Goal: Information Seeking & Learning: Learn about a topic

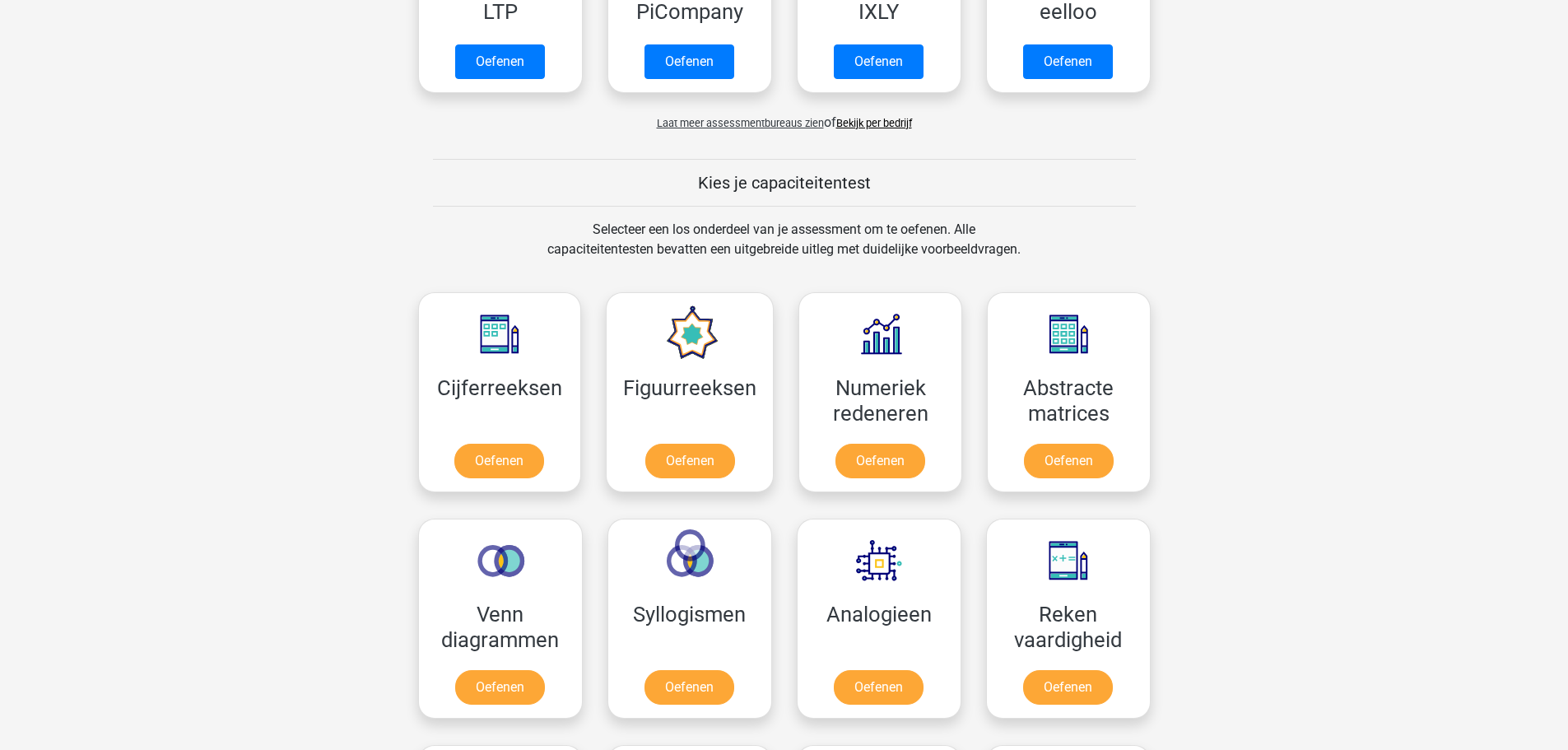
scroll to position [494, 0]
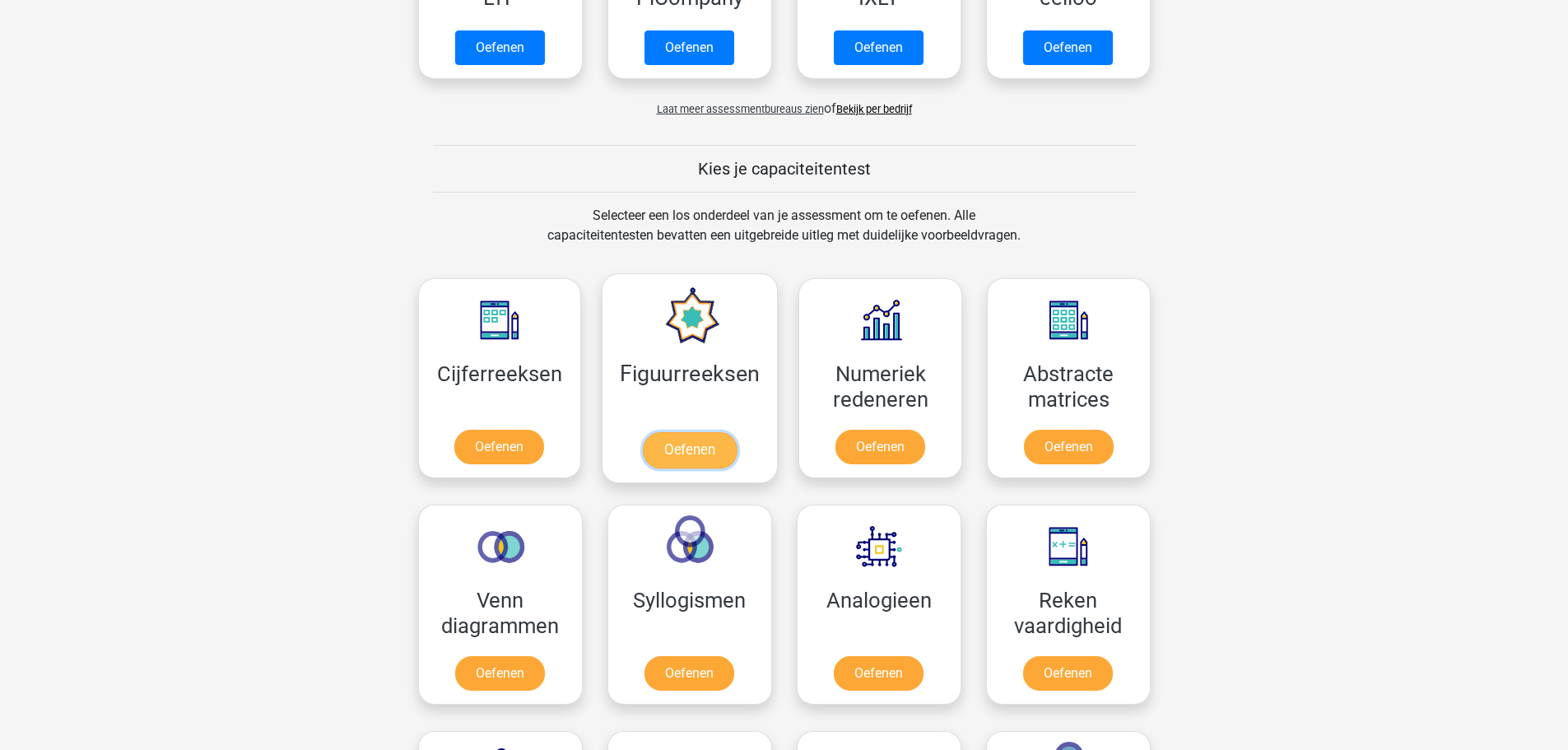
click at [681, 443] on link "Oefenen" at bounding box center [690, 450] width 94 height 36
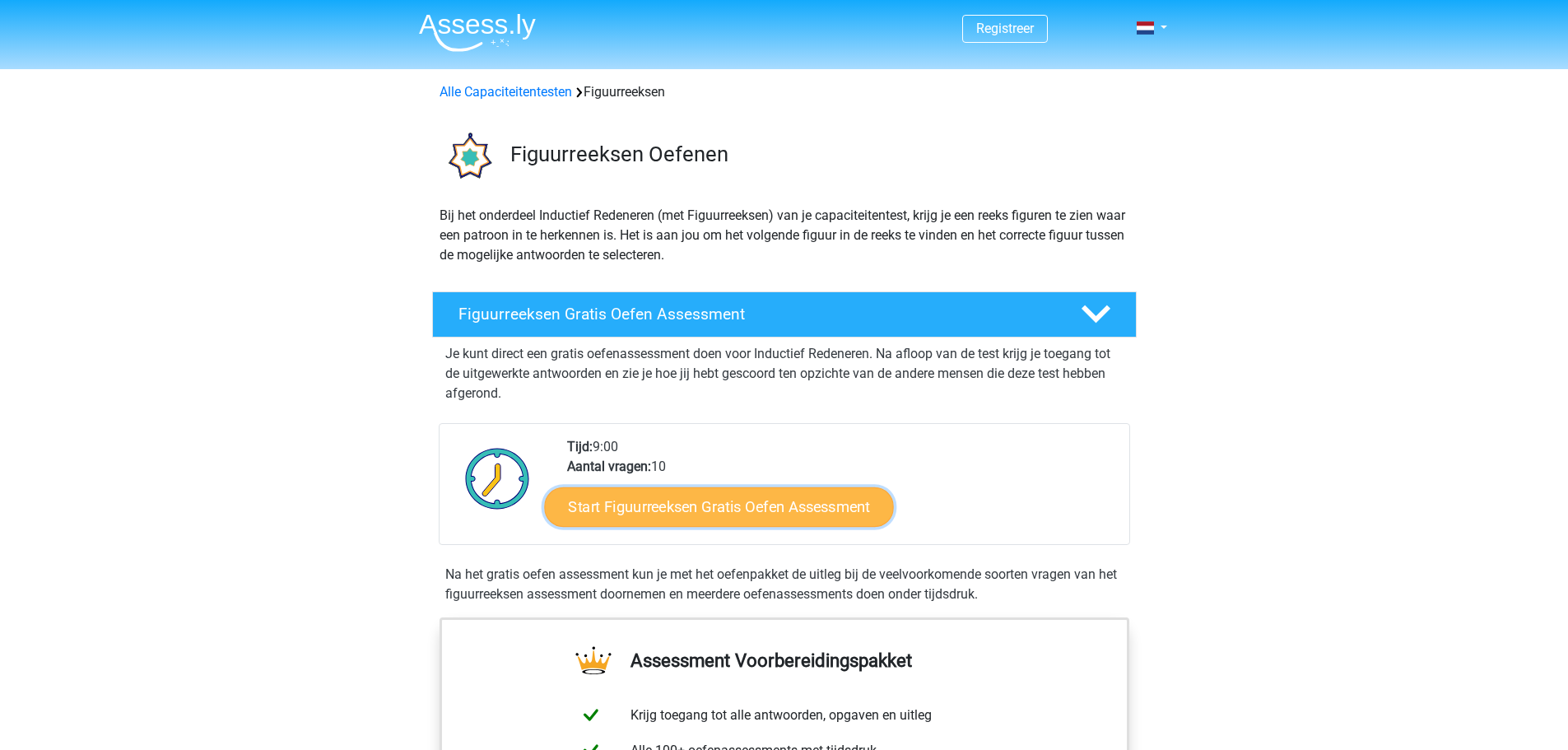
click at [673, 508] on link "Start Figuurreeksen Gratis Oefen Assessment" at bounding box center [718, 506] width 349 height 40
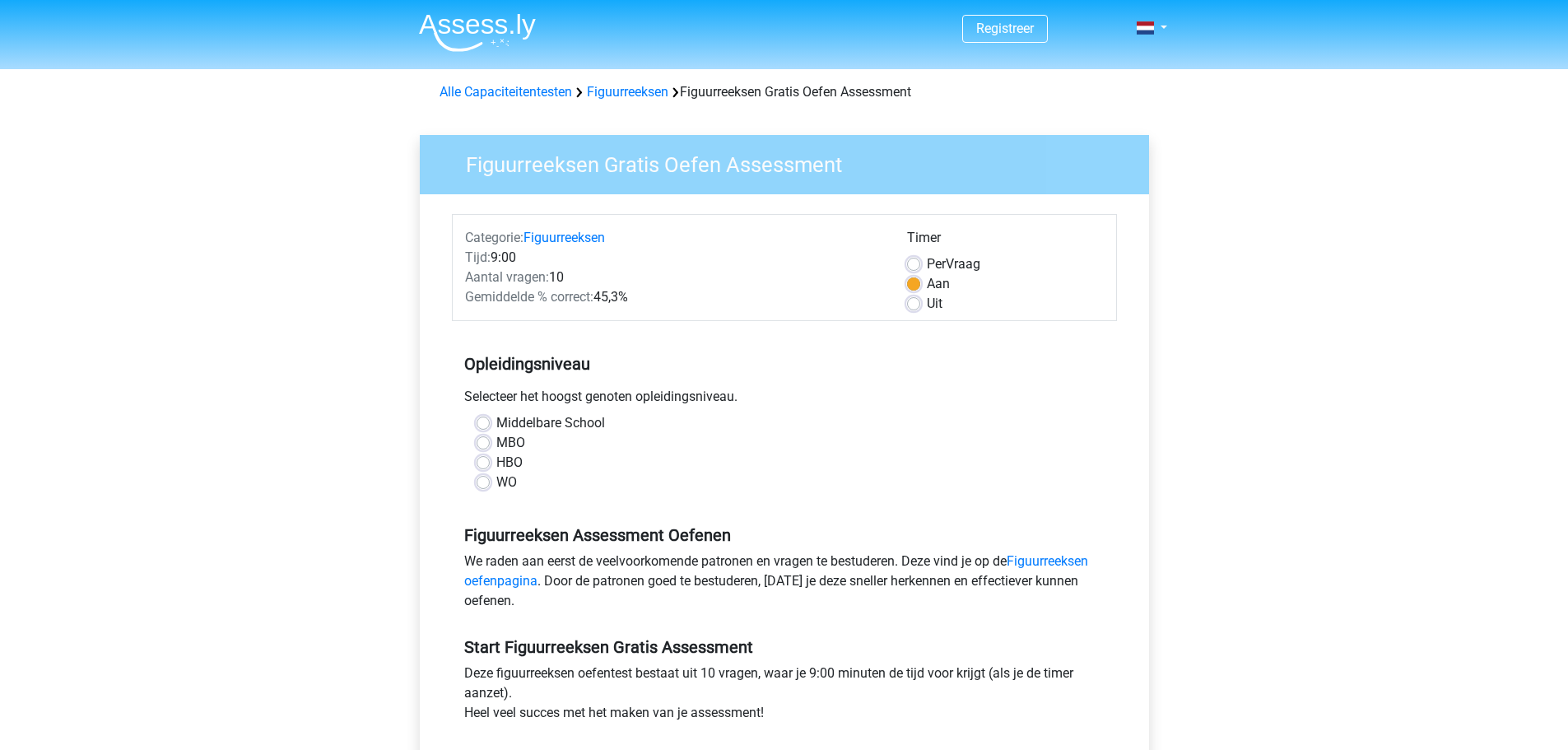
click at [496, 444] on label "MBO" at bounding box center [510, 443] width 29 height 20
click at [486, 444] on input "MBO" at bounding box center [483, 441] width 13 height 16
radio input "true"
click at [927, 305] on label "Uit" at bounding box center [934, 303] width 16 height 20
click at [915, 305] on input "Uit" at bounding box center [913, 302] width 13 height 16
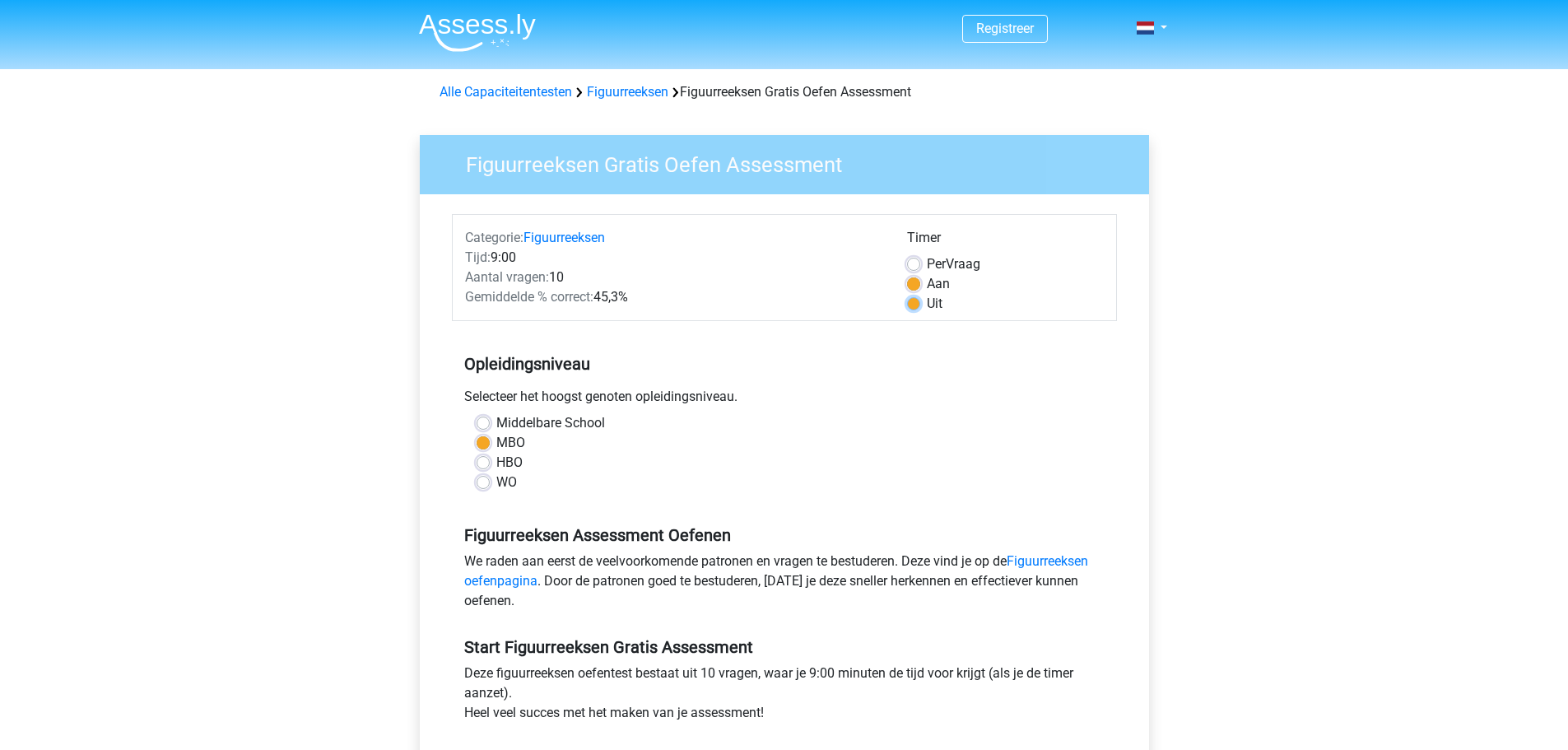
radio input "true"
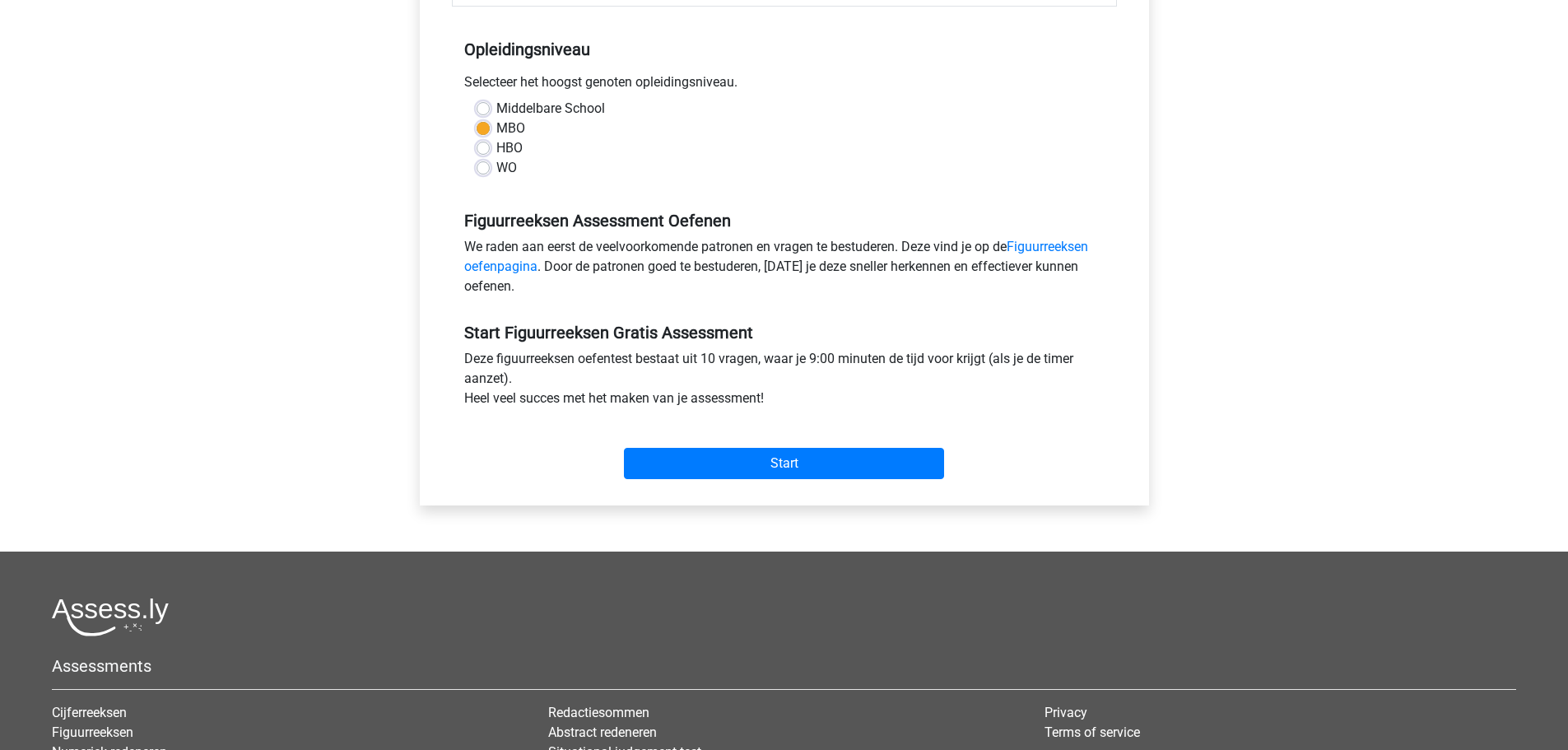
scroll to position [329, 0]
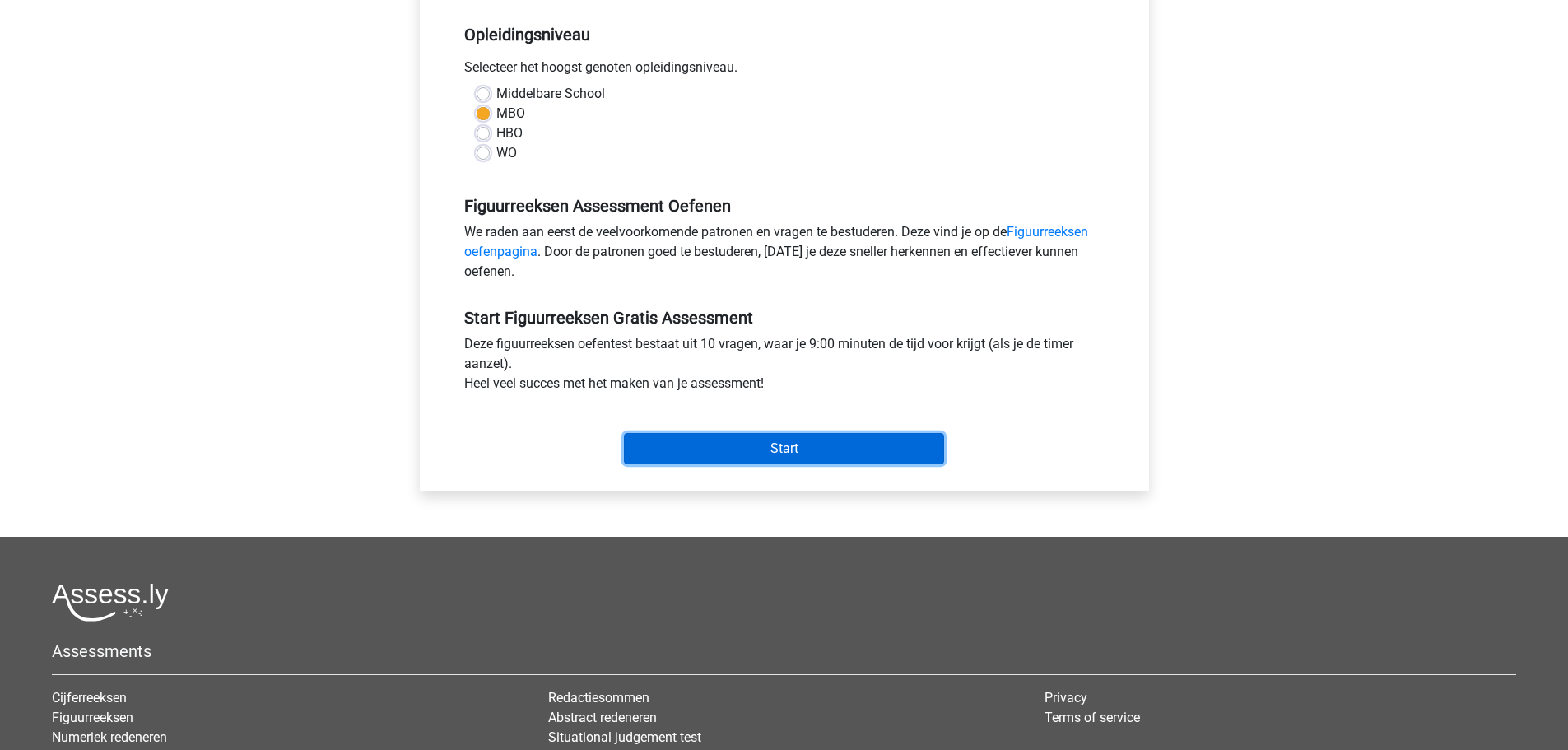
click at [776, 447] on input "Start" at bounding box center [784, 448] width 320 height 31
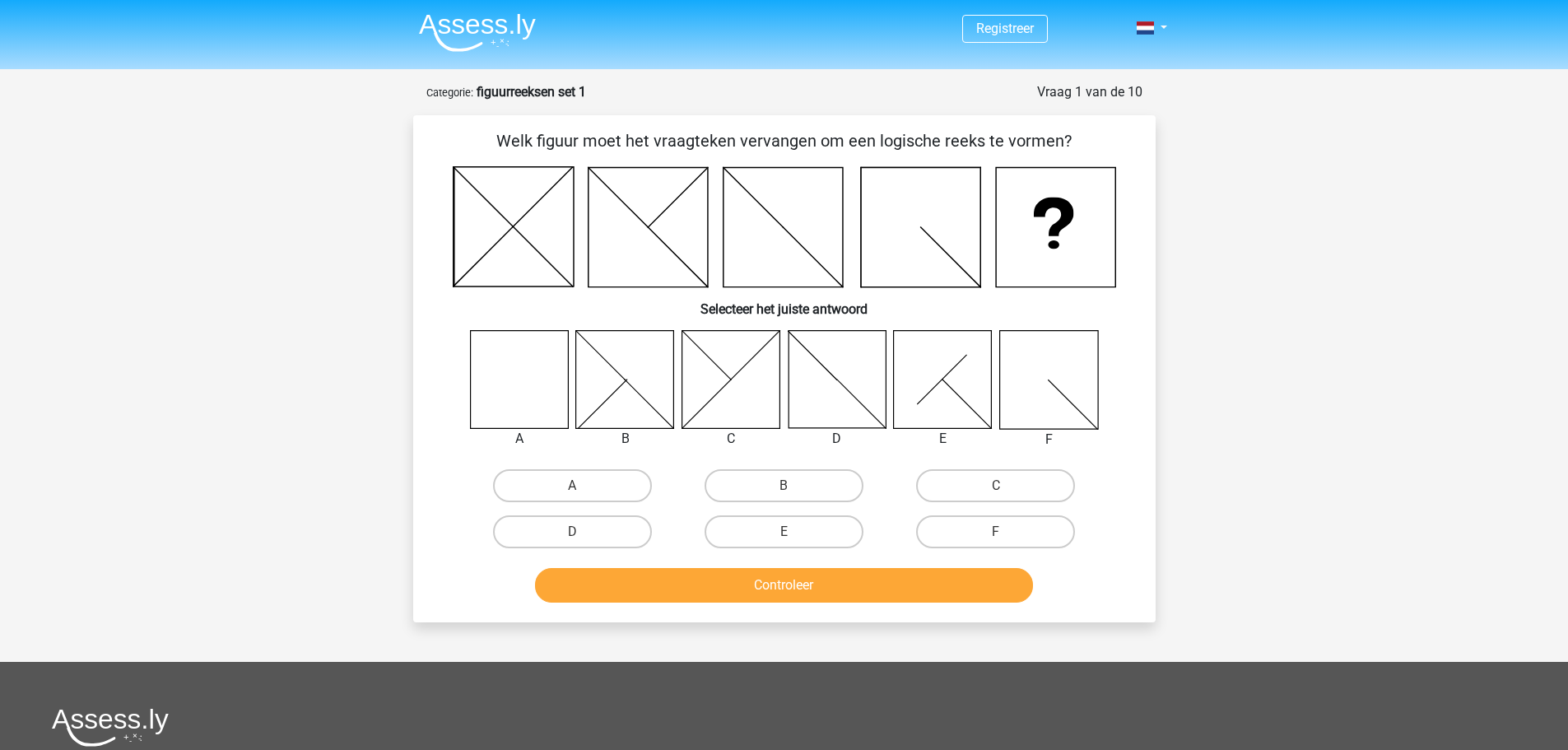
click at [535, 378] on icon at bounding box center [519, 378] width 98 height 98
click at [545, 492] on label "A" at bounding box center [572, 485] width 159 height 33
click at [572, 492] on input "A" at bounding box center [577, 490] width 11 height 11
radio input "true"
click at [752, 579] on button "Controleer" at bounding box center [784, 585] width 498 height 35
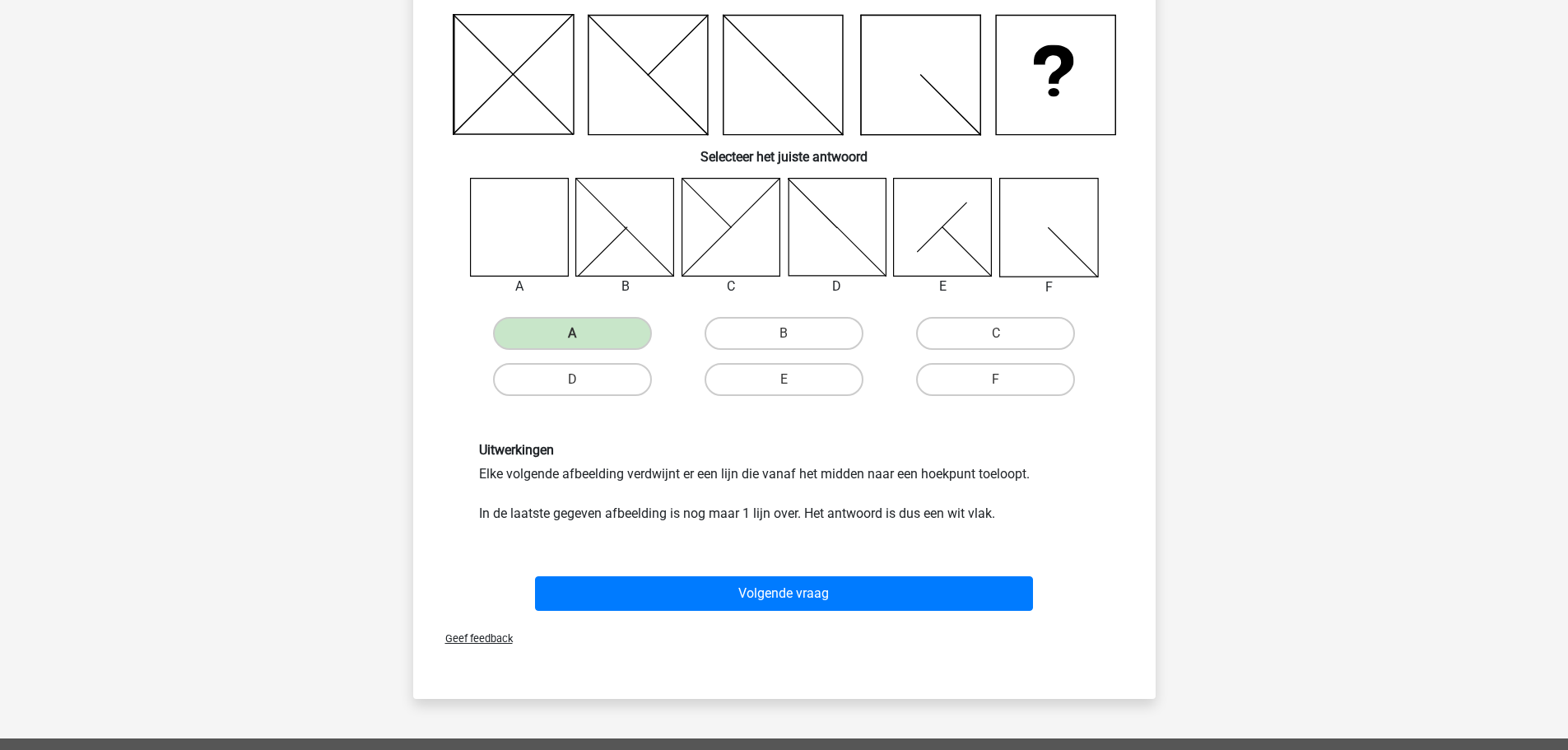
scroll to position [165, 0]
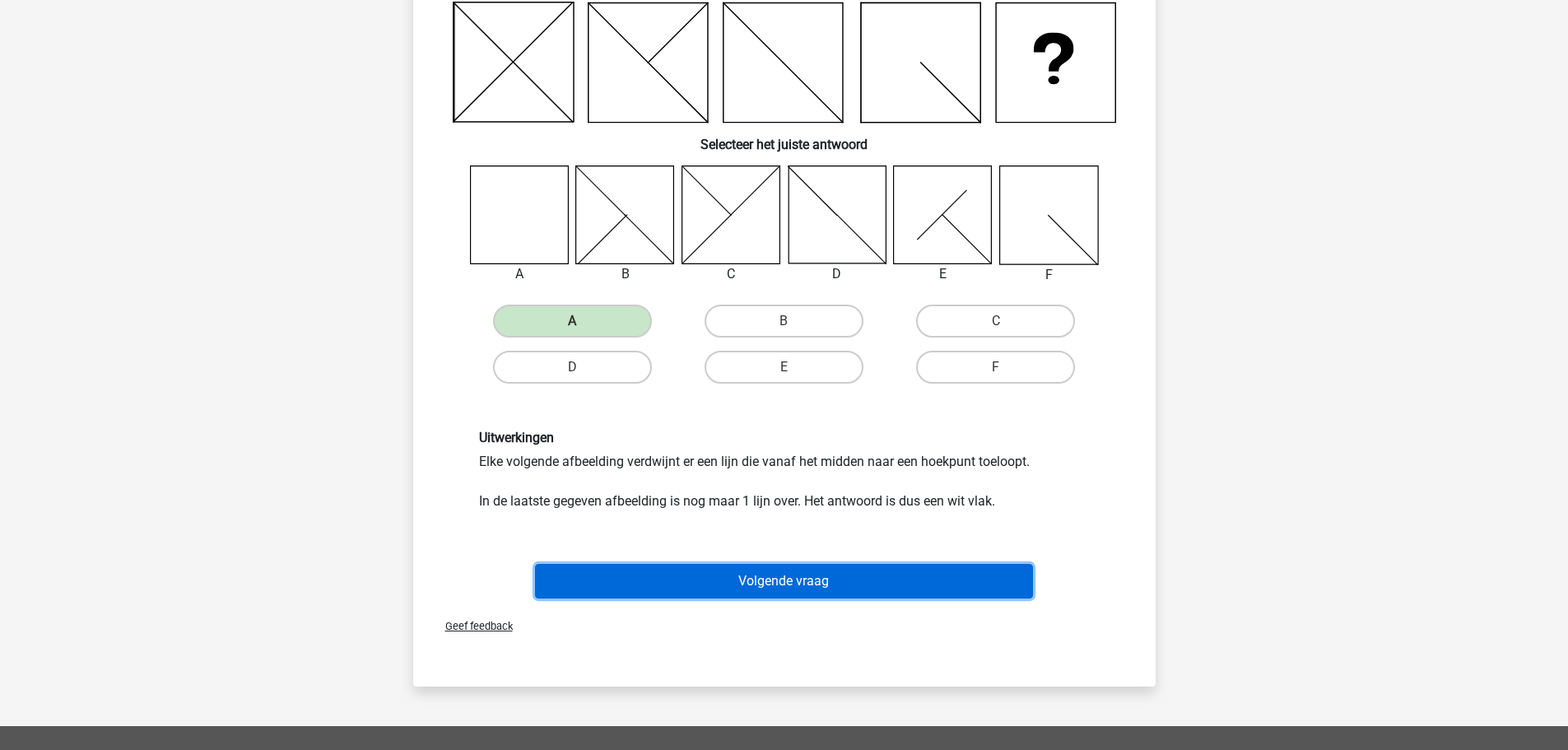
click at [744, 573] on button "Volgende vraag" at bounding box center [784, 581] width 498 height 35
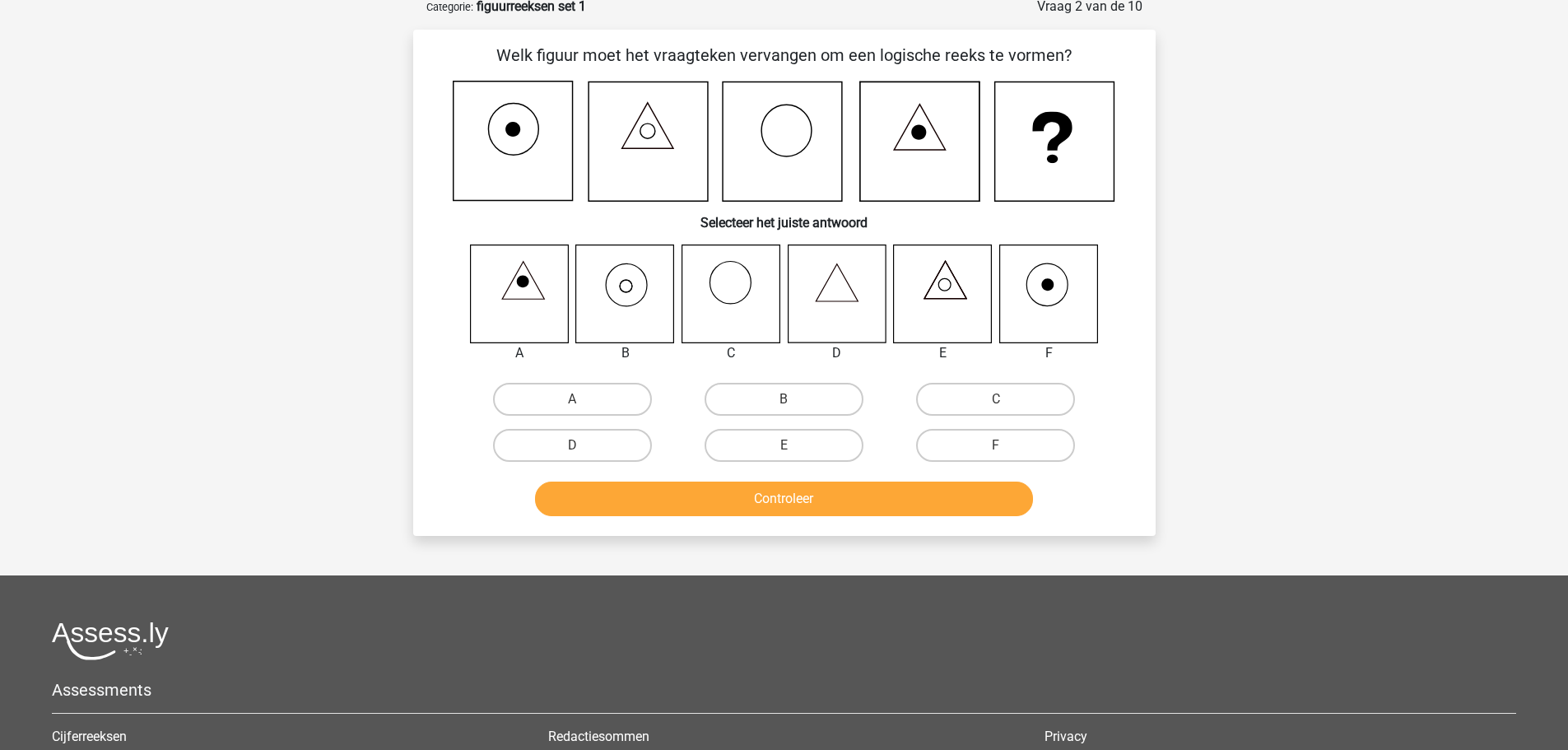
scroll to position [82, 0]
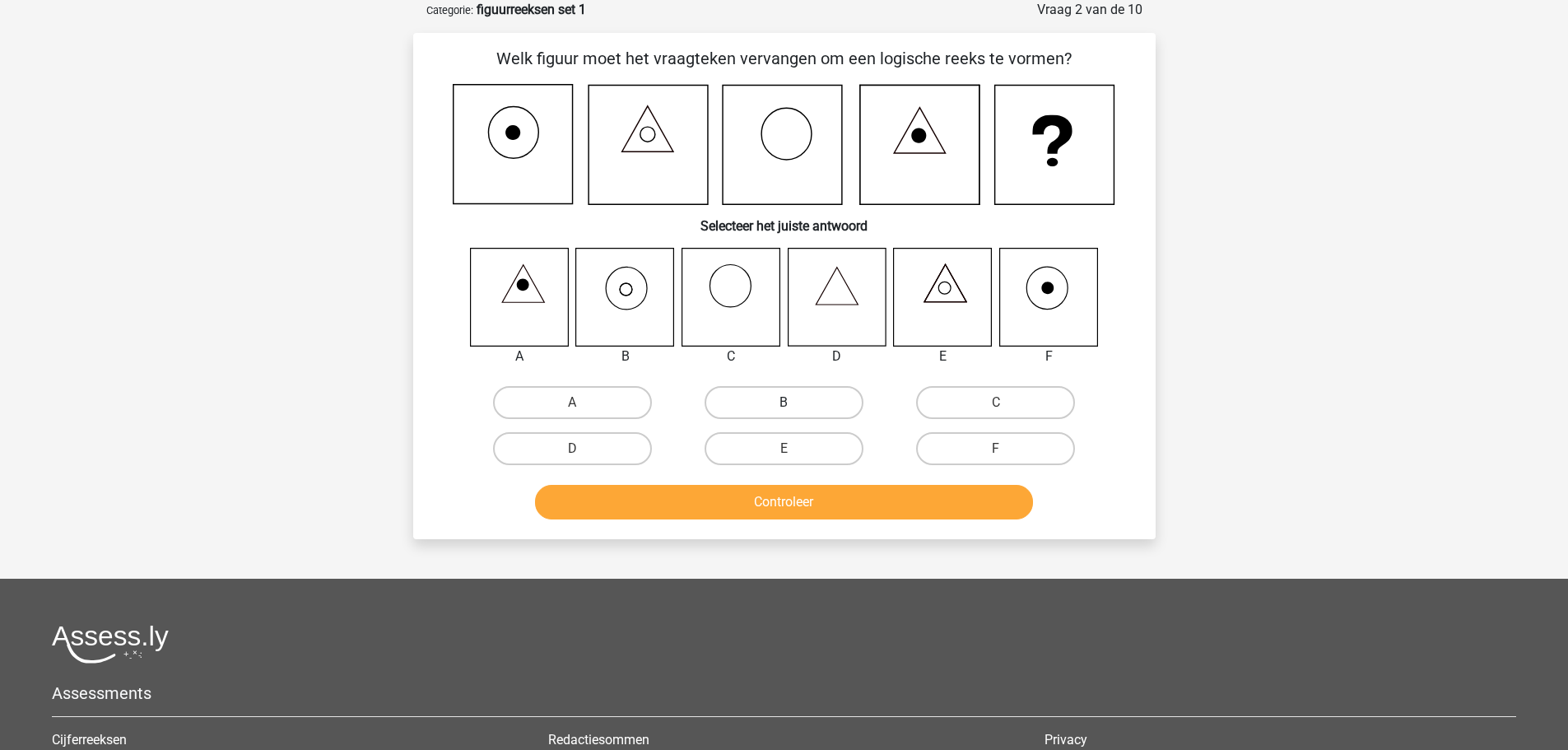
click at [717, 404] on label "B" at bounding box center [784, 402] width 159 height 33
click at [784, 404] on input "B" at bounding box center [789, 407] width 11 height 11
radio input "true"
click at [749, 501] on button "Controleer" at bounding box center [784, 502] width 498 height 35
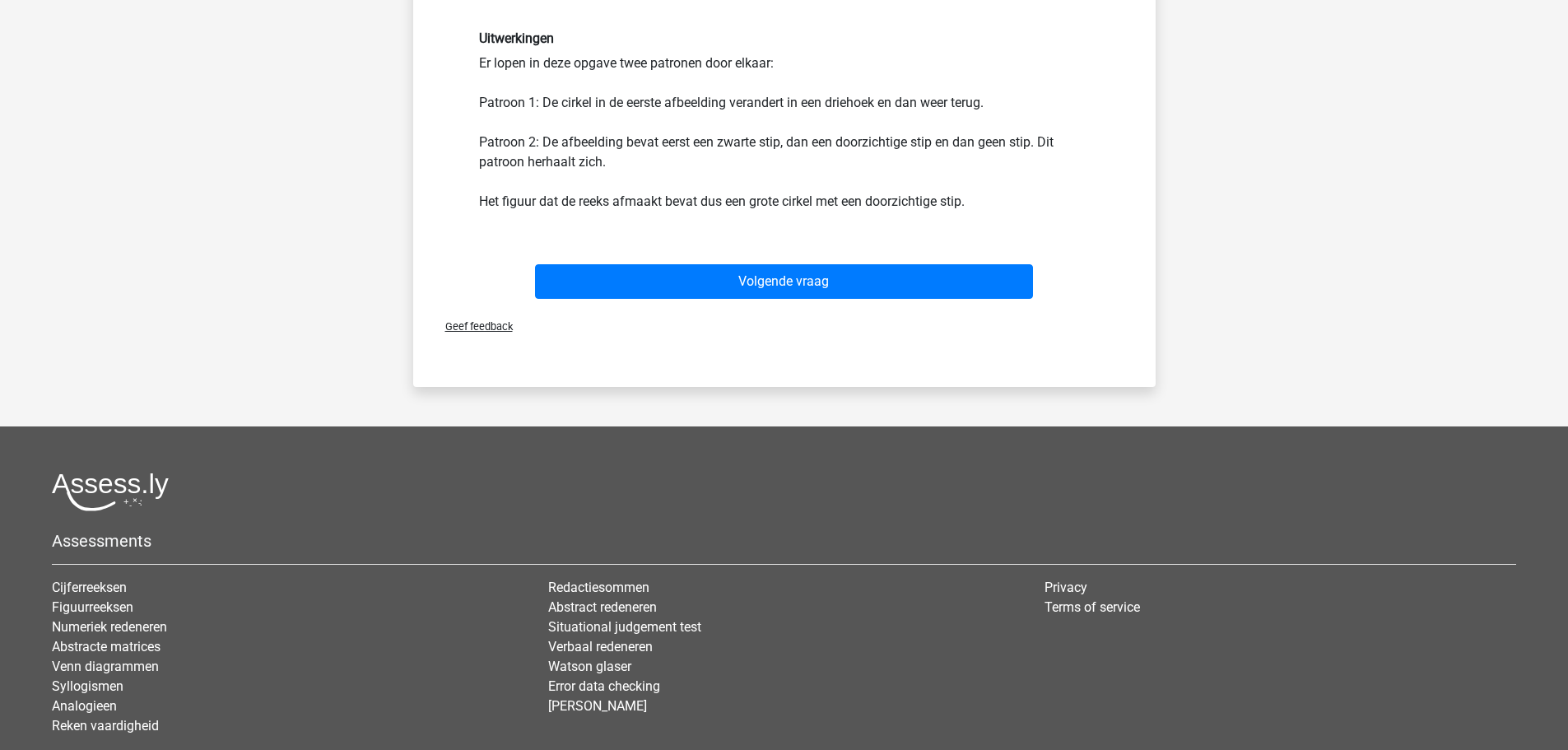
scroll to position [576, 0]
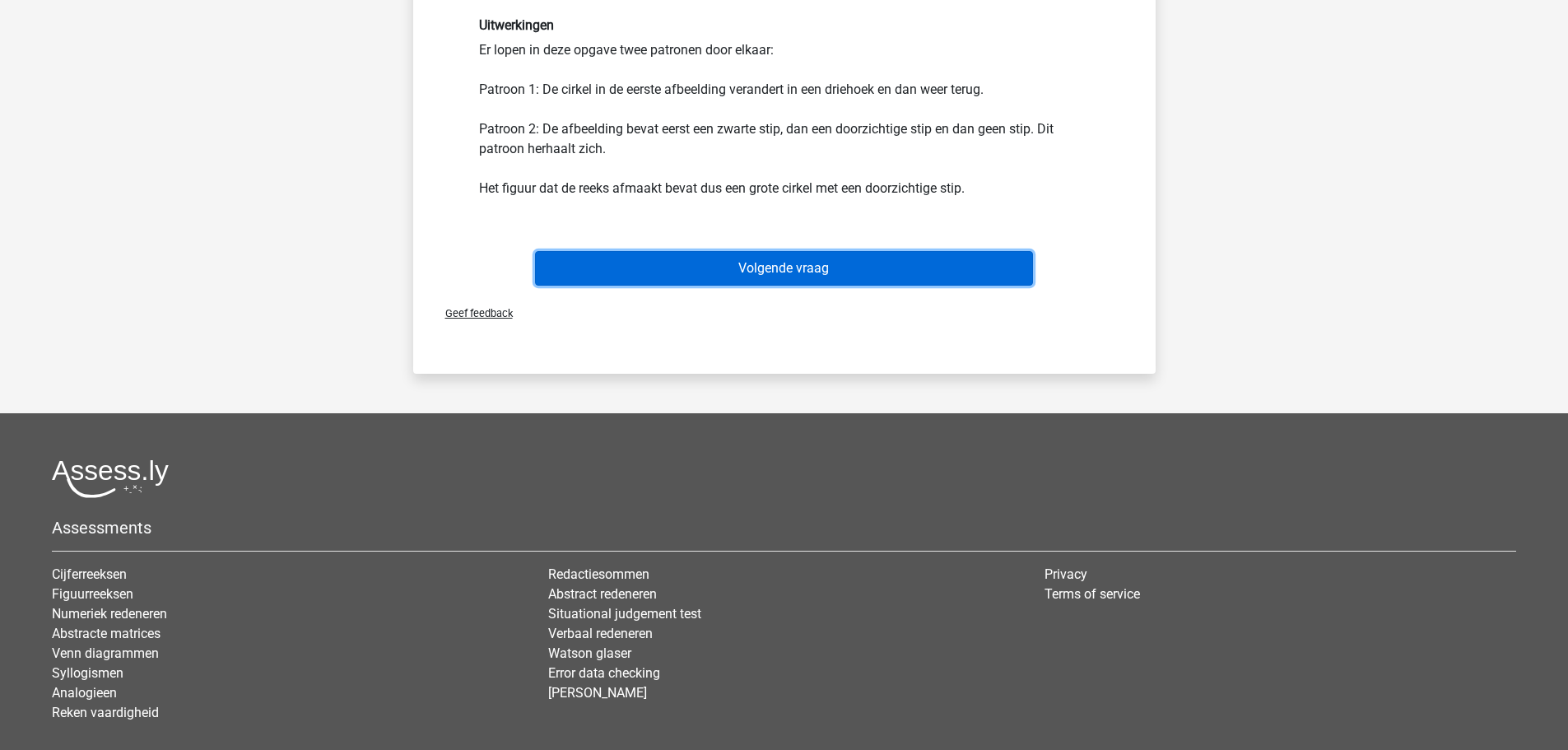
click at [805, 280] on button "Volgende vraag" at bounding box center [784, 269] width 498 height 35
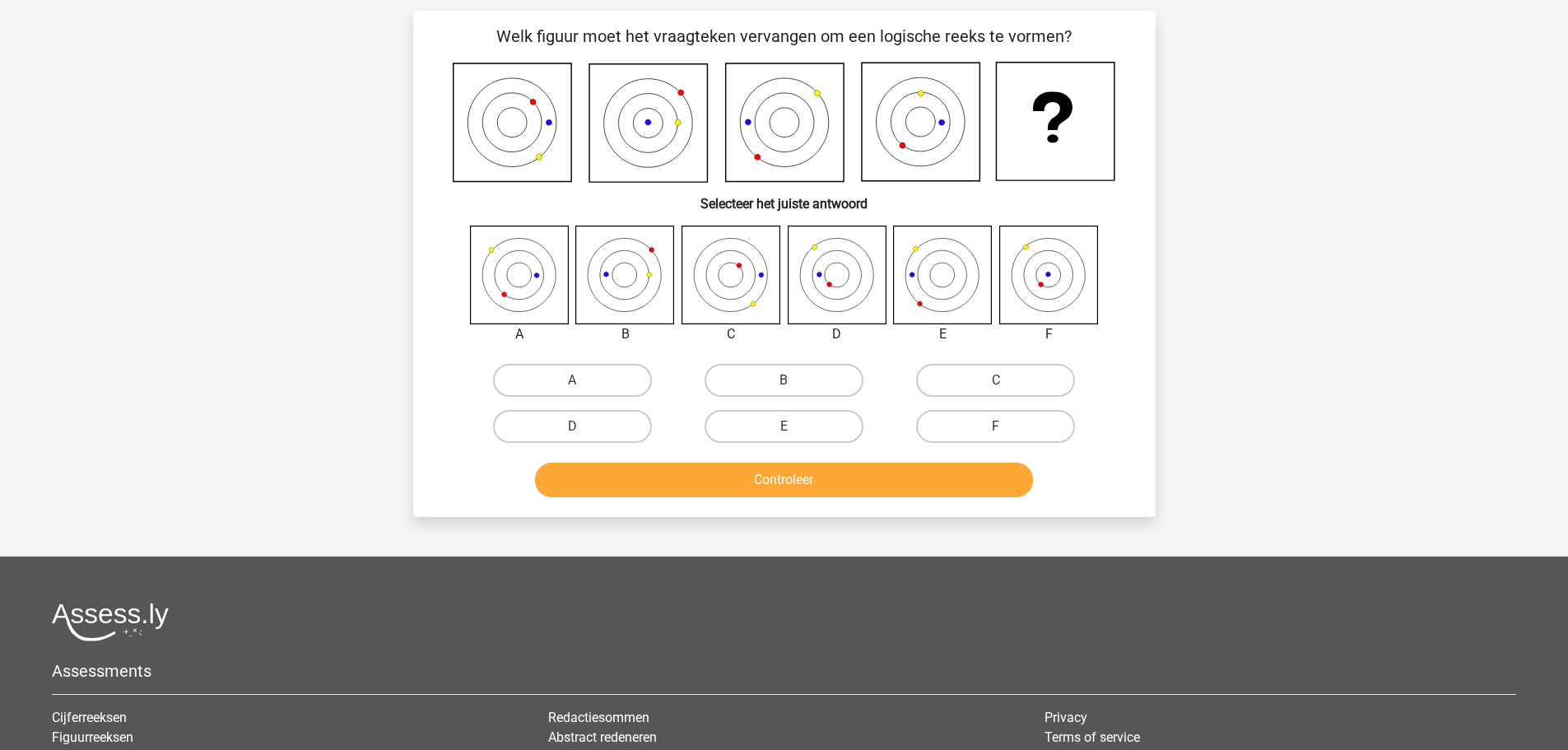
scroll to position [82, 0]
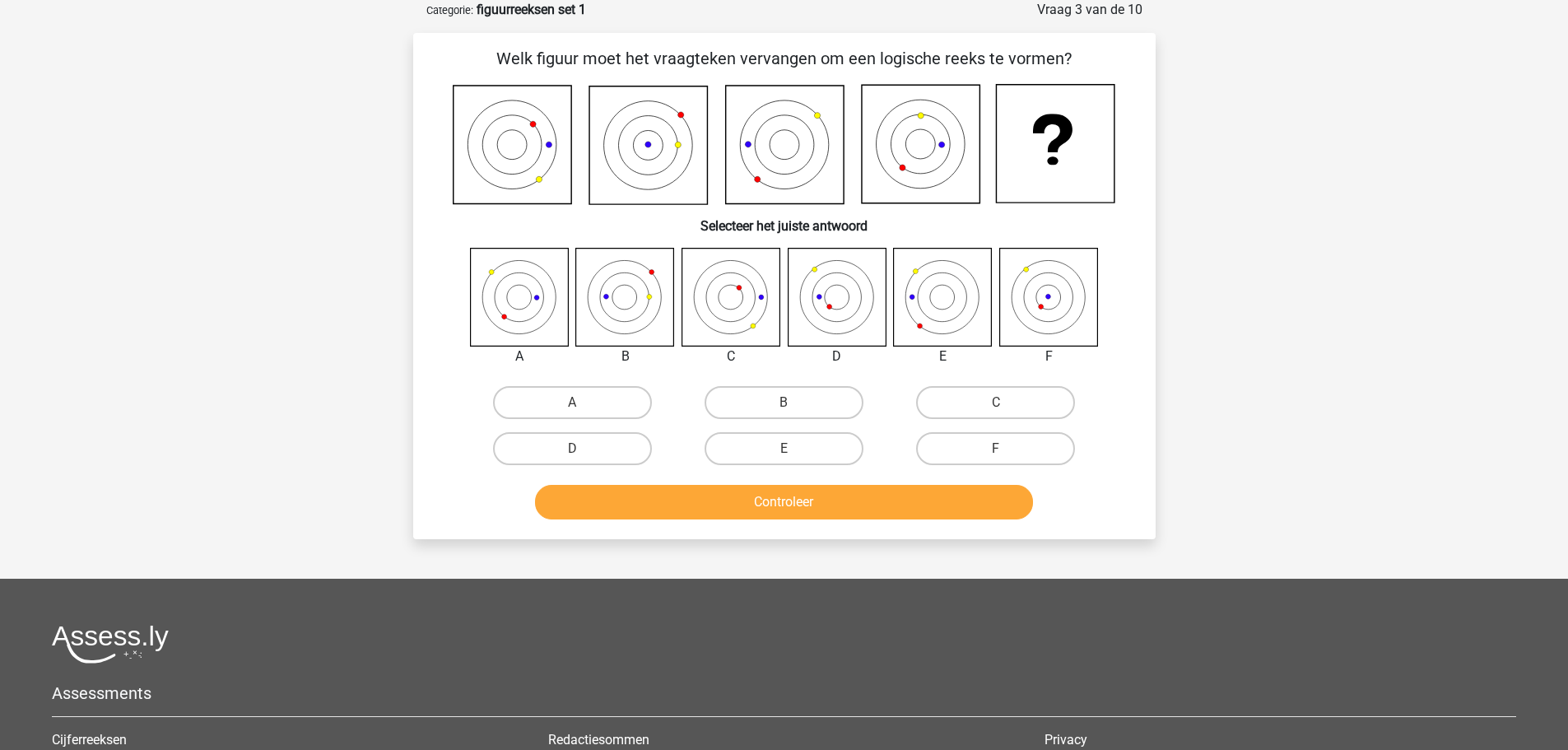
click at [843, 292] on icon at bounding box center [837, 297] width 98 height 98
click at [608, 443] on label "D" at bounding box center [572, 448] width 159 height 33
click at [583, 448] on input "D" at bounding box center [577, 453] width 11 height 11
radio input "true"
click at [762, 507] on button "Controleer" at bounding box center [784, 502] width 498 height 35
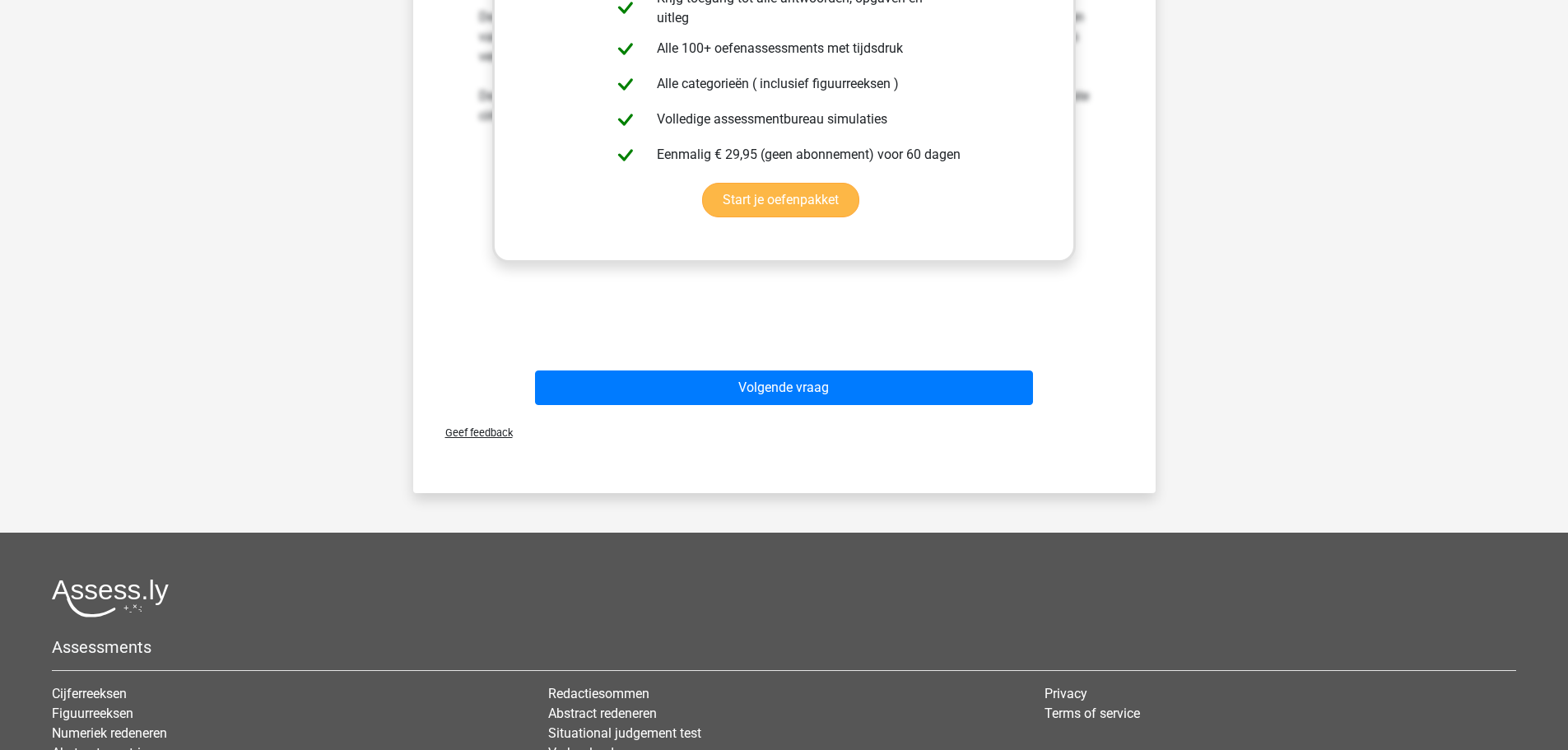
scroll to position [741, 0]
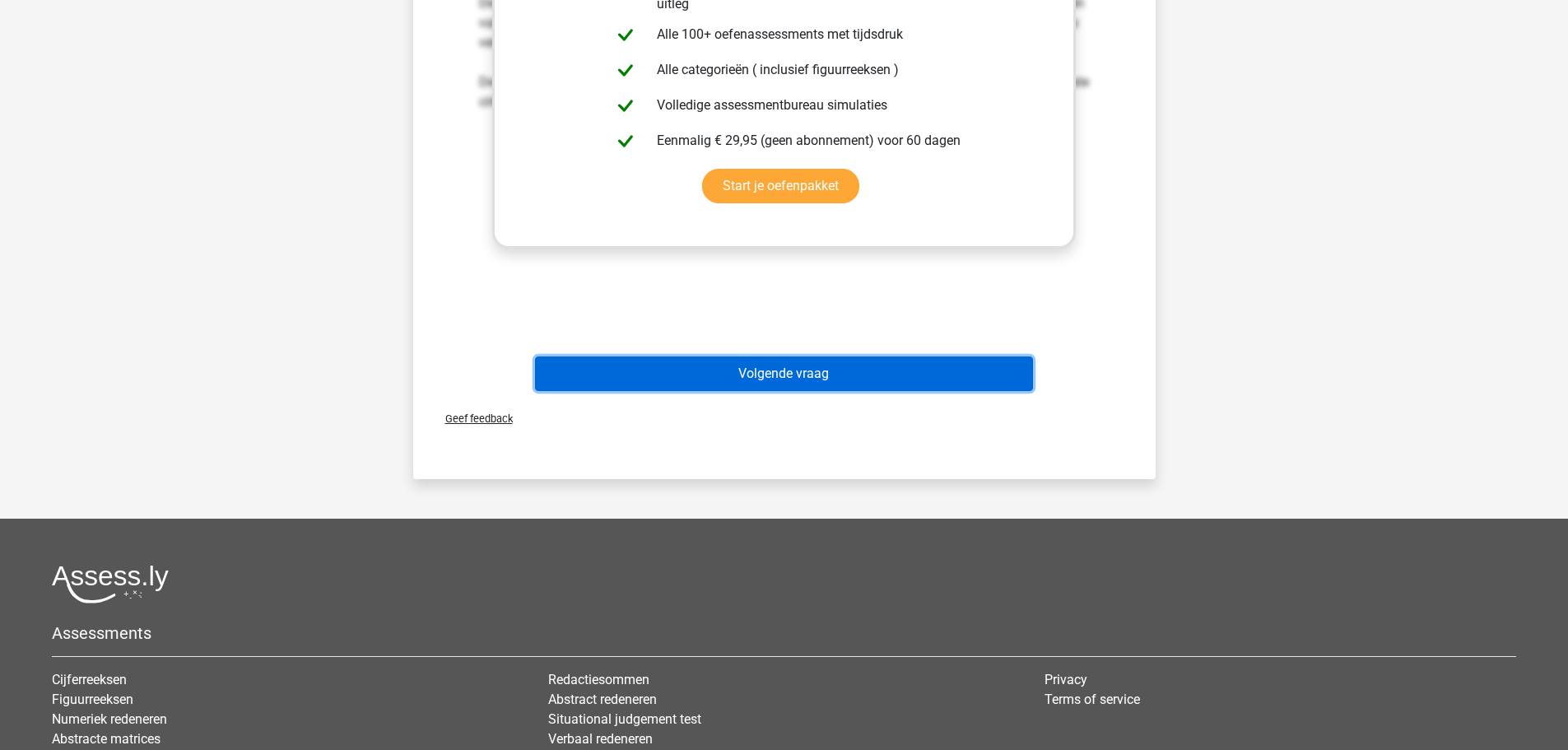
click at [763, 374] on button "Volgende vraag" at bounding box center [784, 373] width 498 height 35
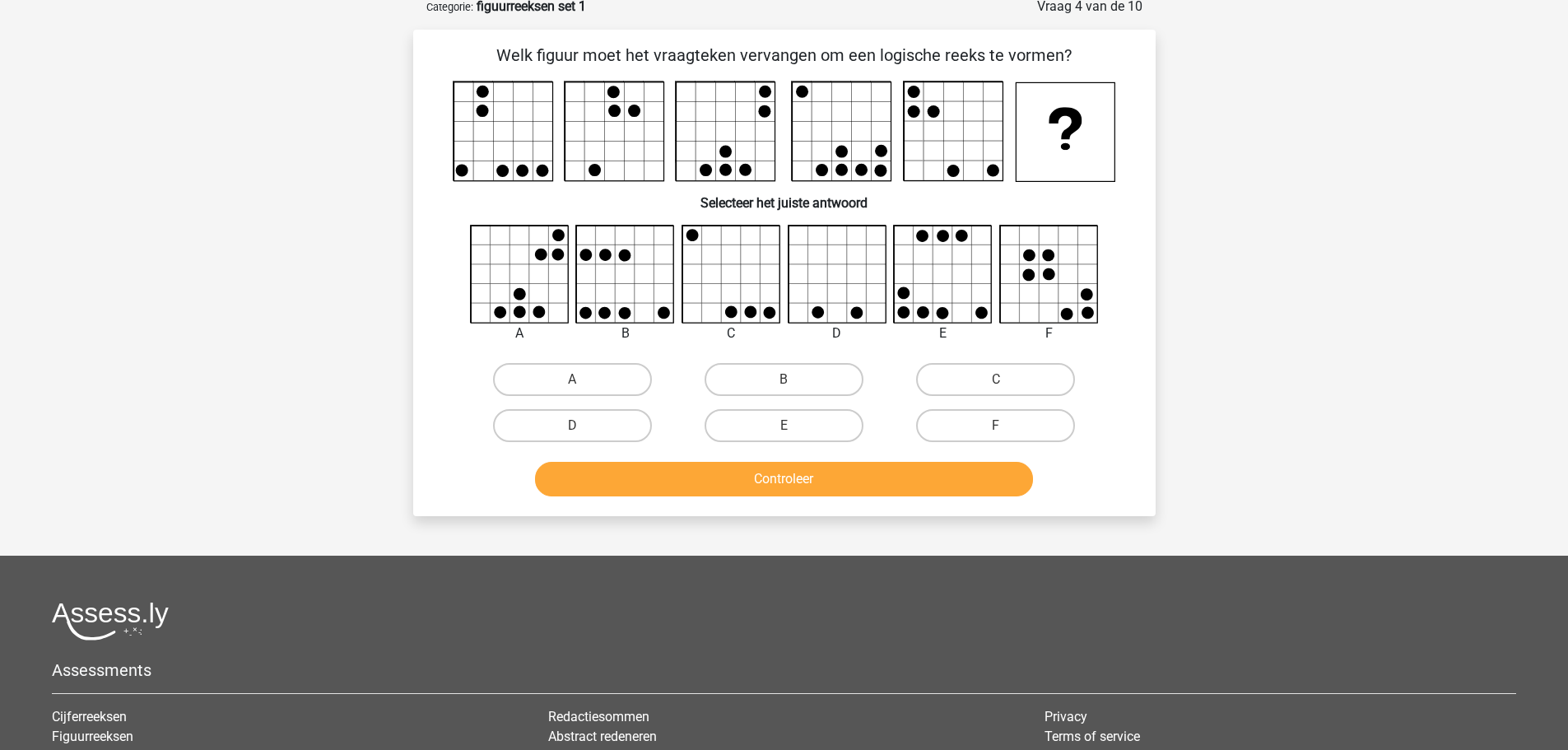
scroll to position [82, 0]
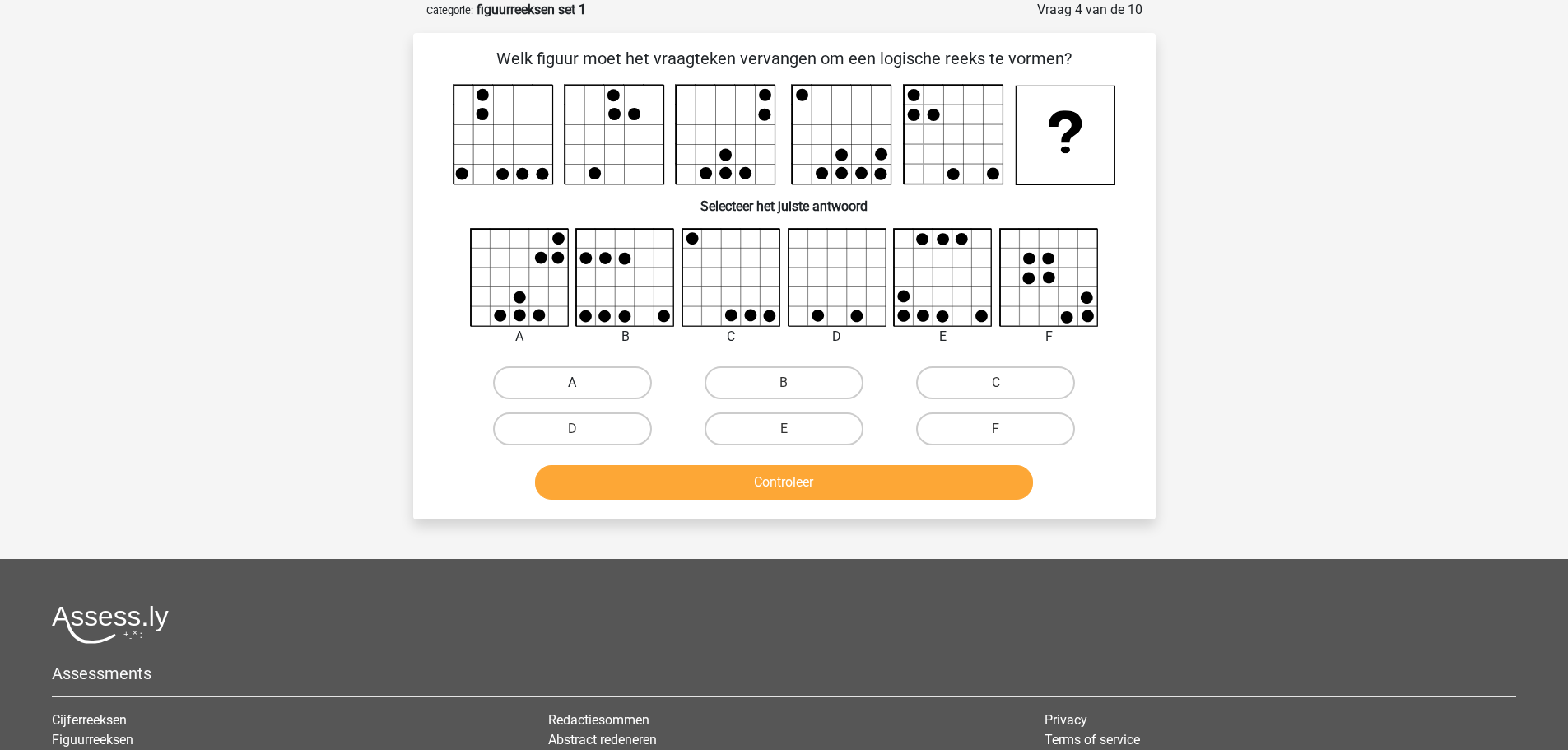
click at [548, 379] on label "A" at bounding box center [572, 382] width 159 height 33
click at [572, 382] on input "A" at bounding box center [577, 387] width 11 height 11
radio input "true"
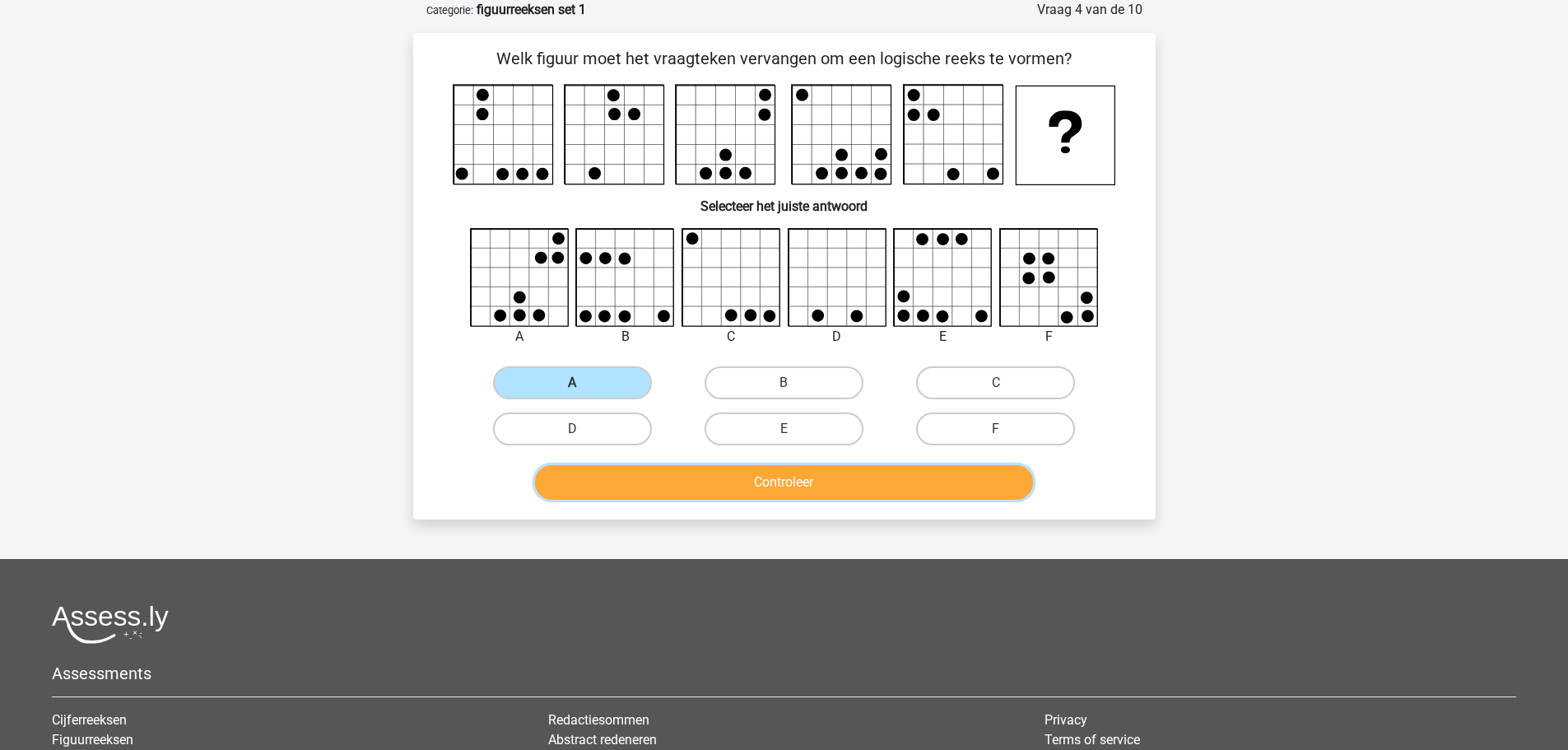
click at [735, 484] on button "Controleer" at bounding box center [784, 482] width 498 height 35
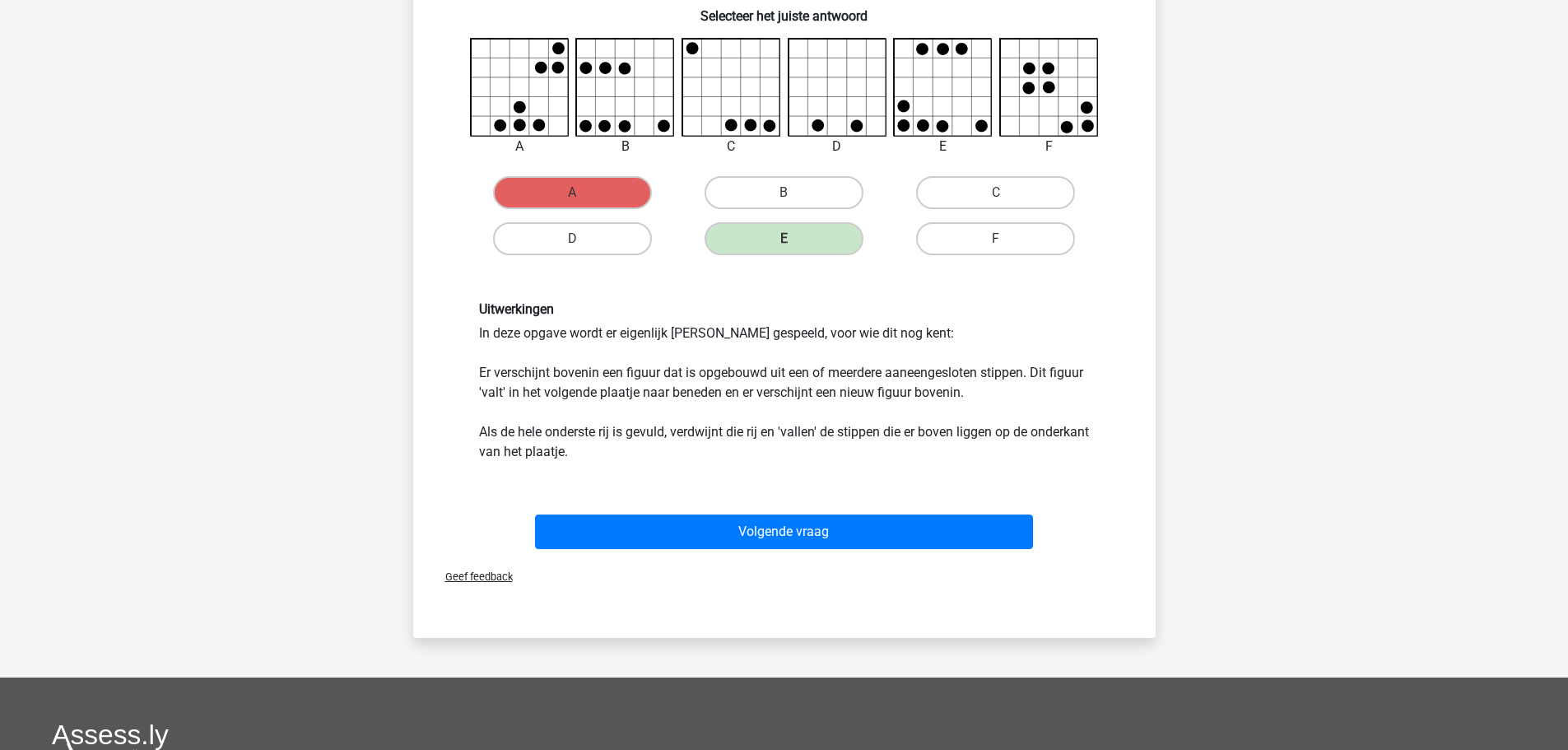
scroll to position [329, 0]
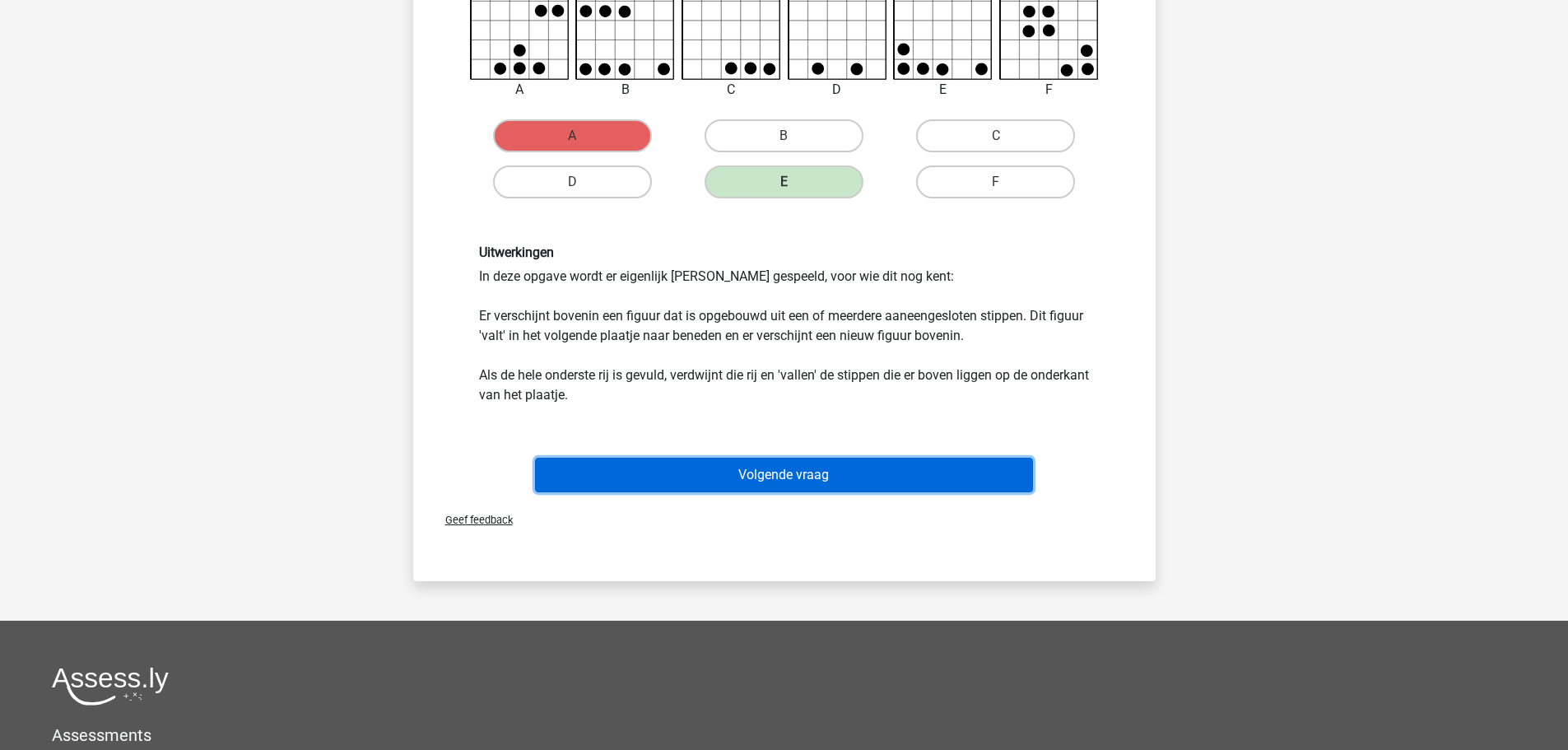
click at [777, 487] on button "Volgende vraag" at bounding box center [784, 475] width 498 height 35
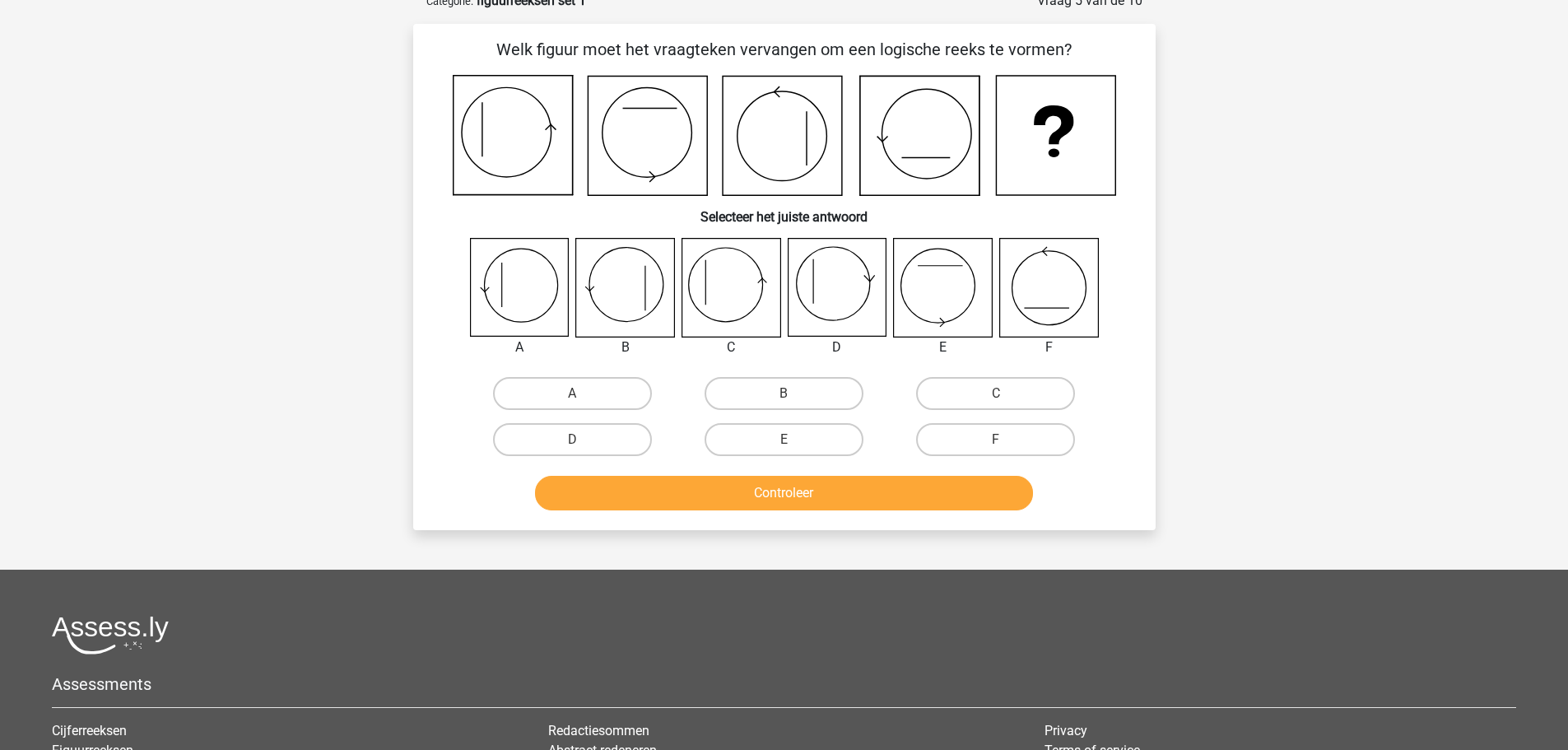
scroll to position [82, 0]
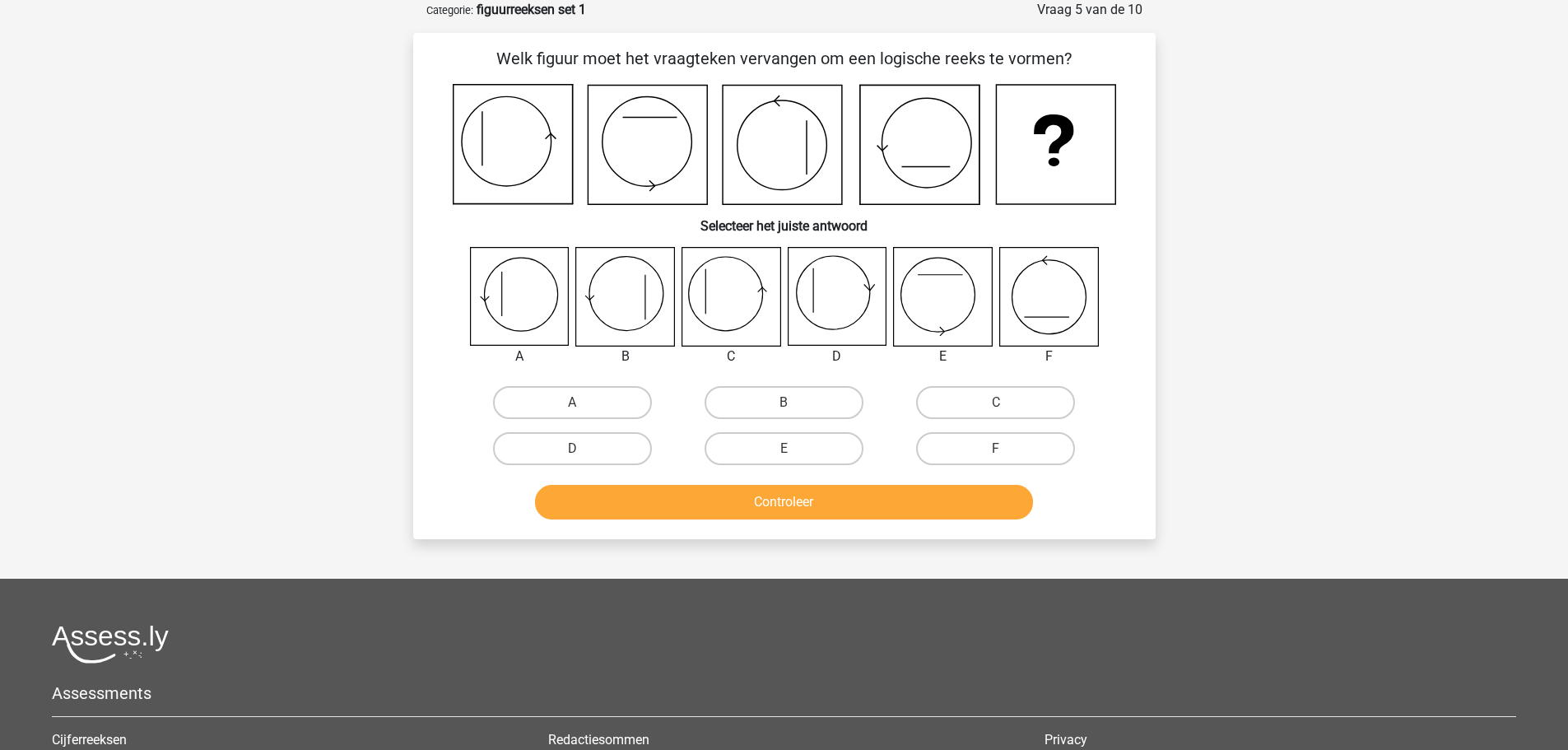
click at [743, 293] on icon at bounding box center [730, 297] width 98 height 98
click at [1012, 398] on label "C" at bounding box center [995, 402] width 159 height 33
click at [1007, 402] on input "C" at bounding box center [1001, 407] width 11 height 11
radio input "true"
click at [829, 498] on button "Controleer" at bounding box center [784, 502] width 498 height 35
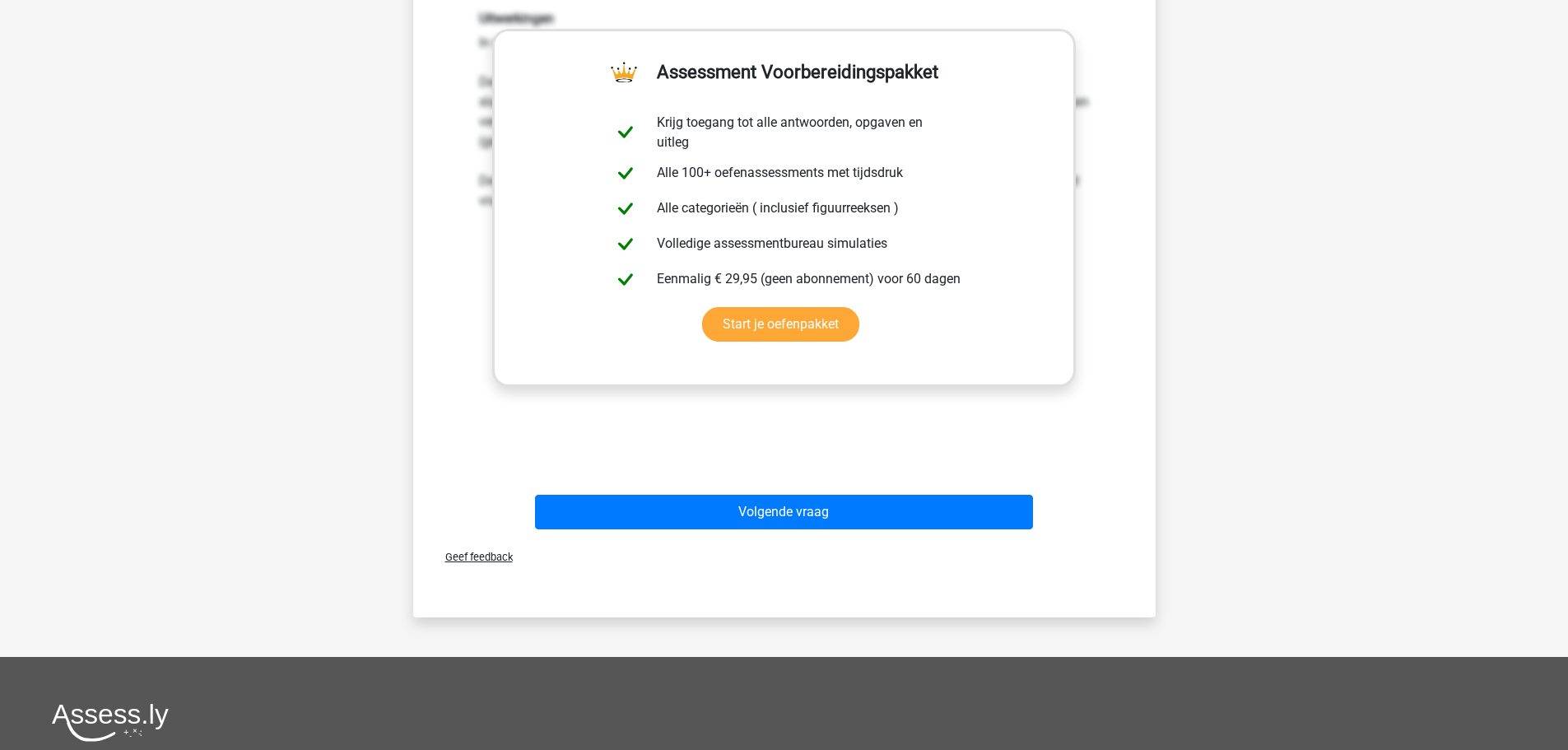
scroll to position [659, 0]
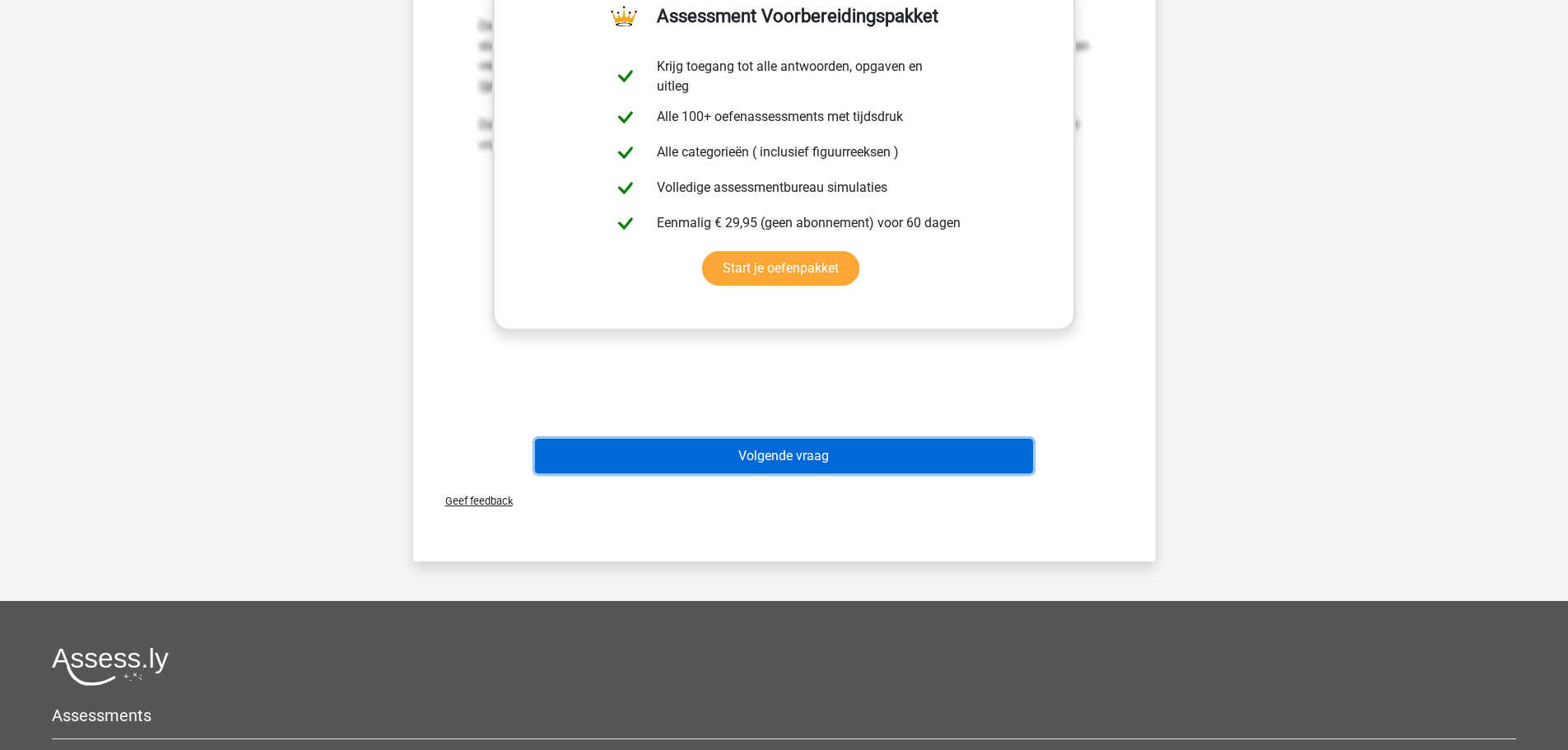
click at [807, 462] on button "Volgende vraag" at bounding box center [784, 456] width 498 height 35
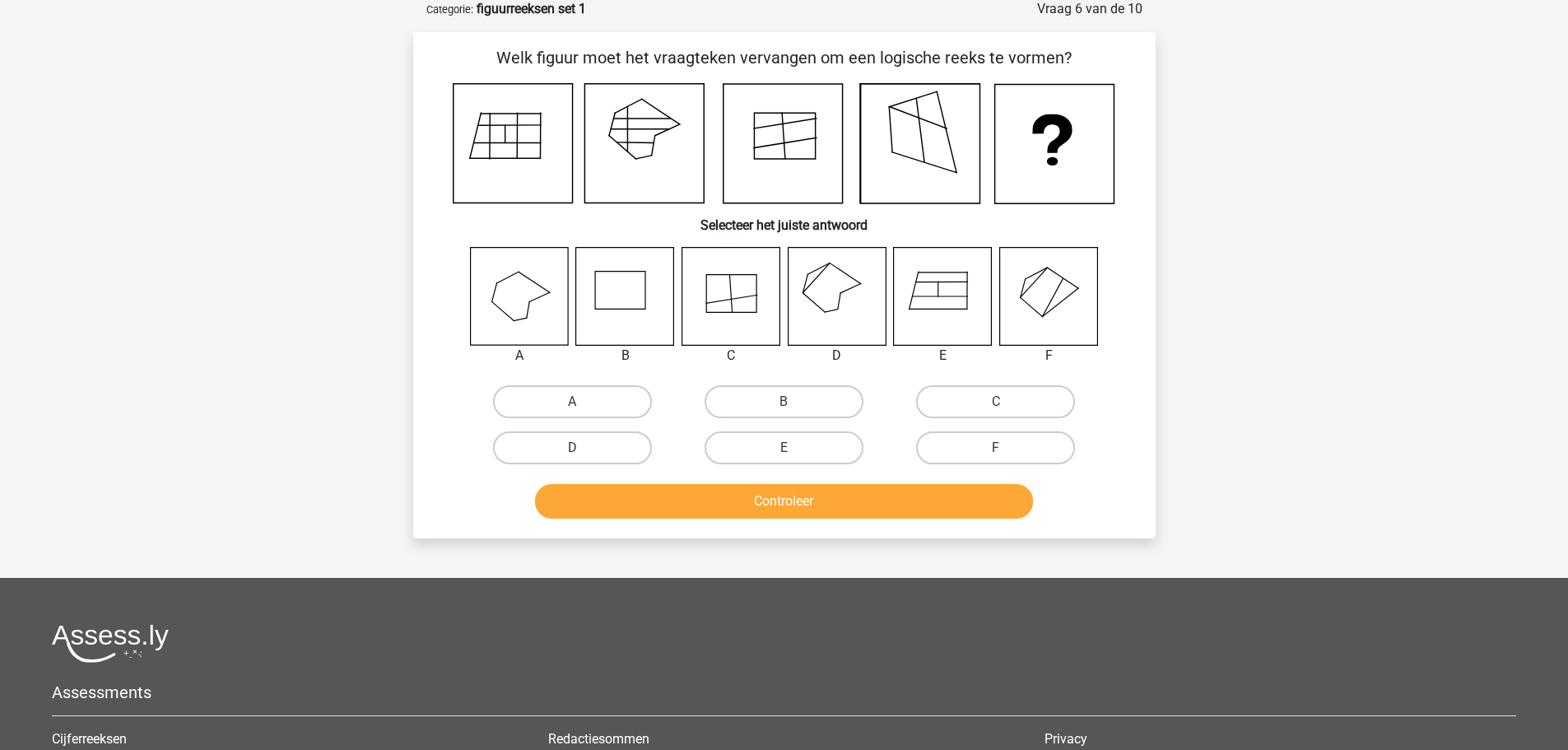
scroll to position [82, 0]
click at [541, 293] on icon at bounding box center [519, 297] width 98 height 98
click at [573, 407] on input "A" at bounding box center [577, 407] width 11 height 11
radio input "true"
click at [744, 496] on button "Controleer" at bounding box center [784, 502] width 498 height 35
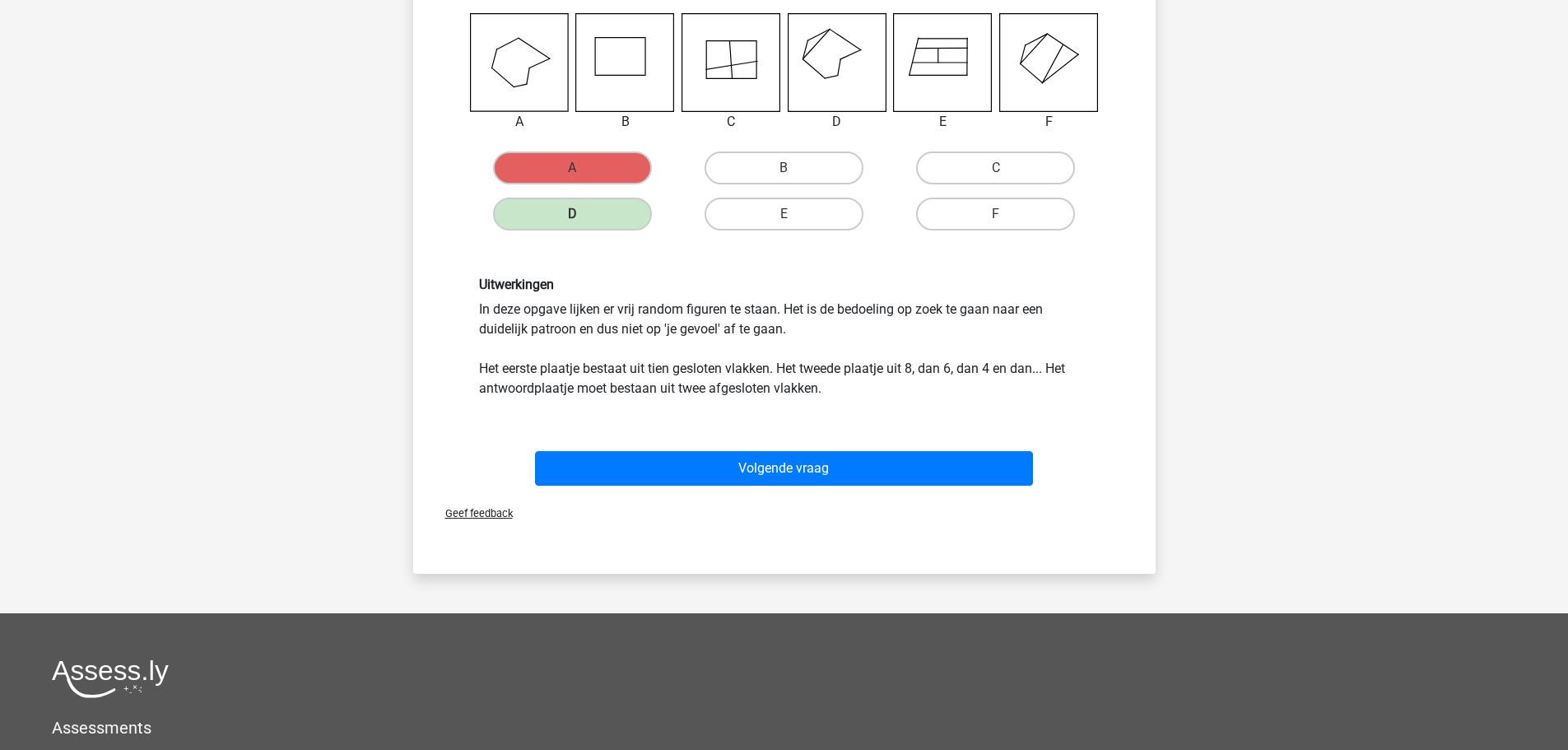
scroll to position [329, 0]
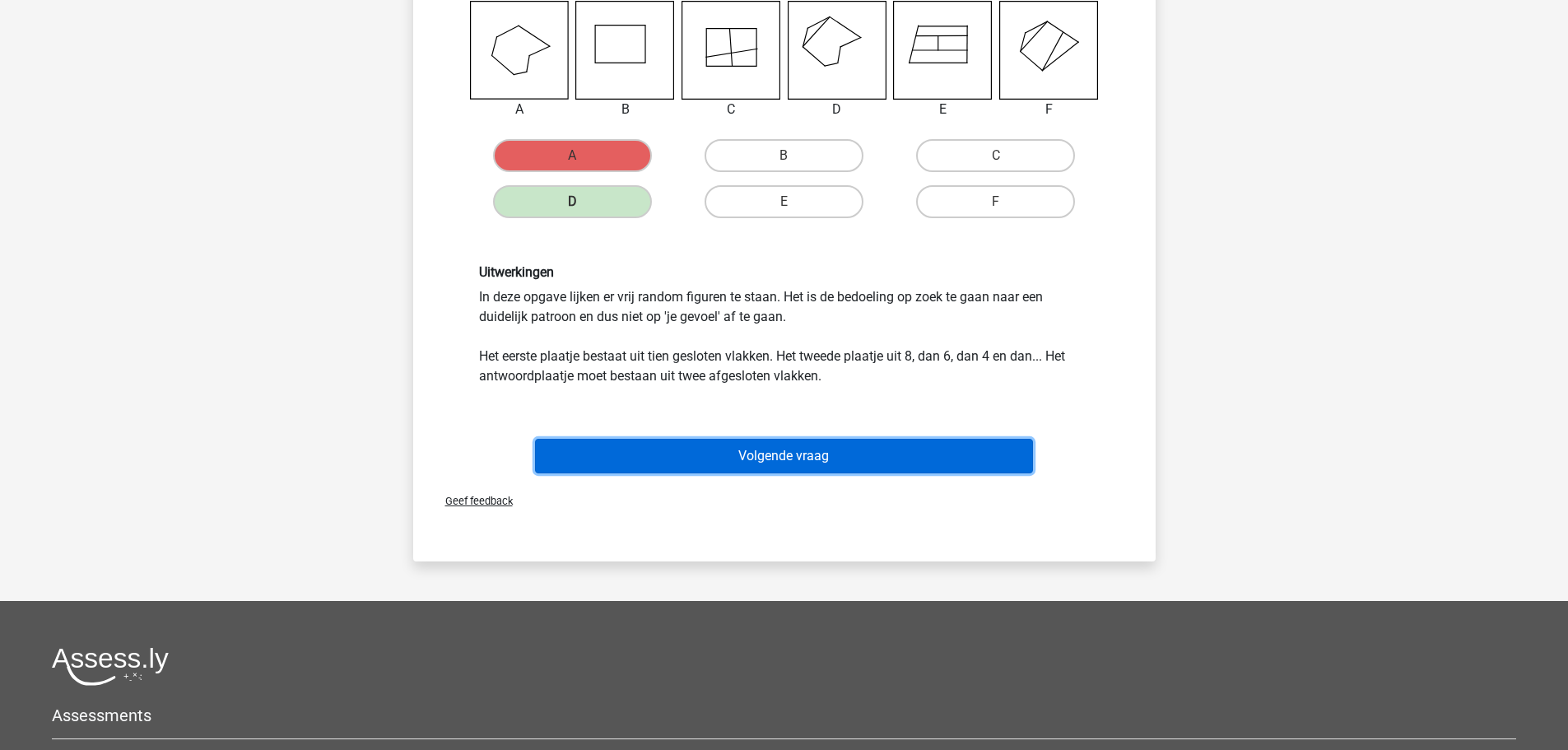
click at [755, 463] on button "Volgende vraag" at bounding box center [784, 456] width 498 height 35
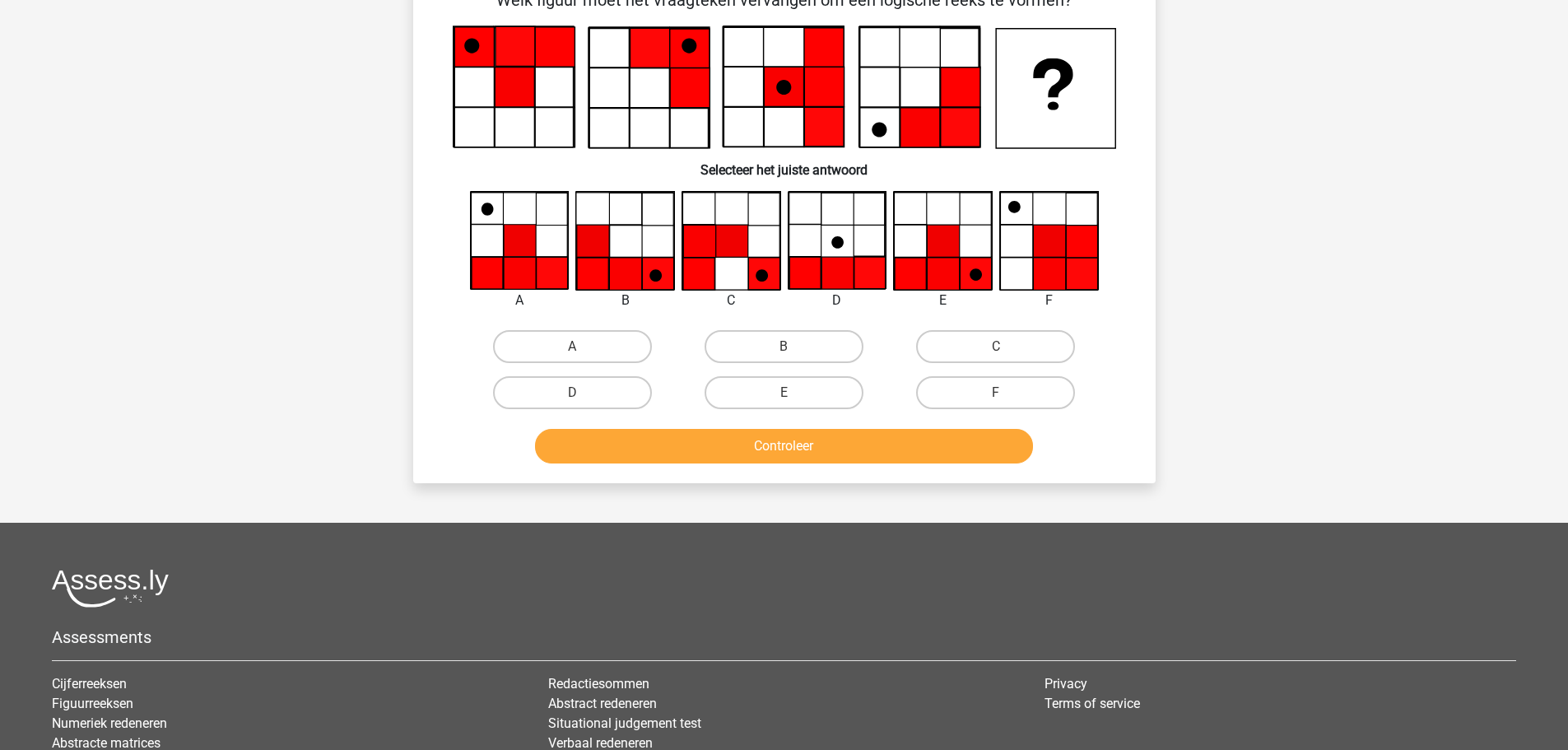
scroll to position [82, 0]
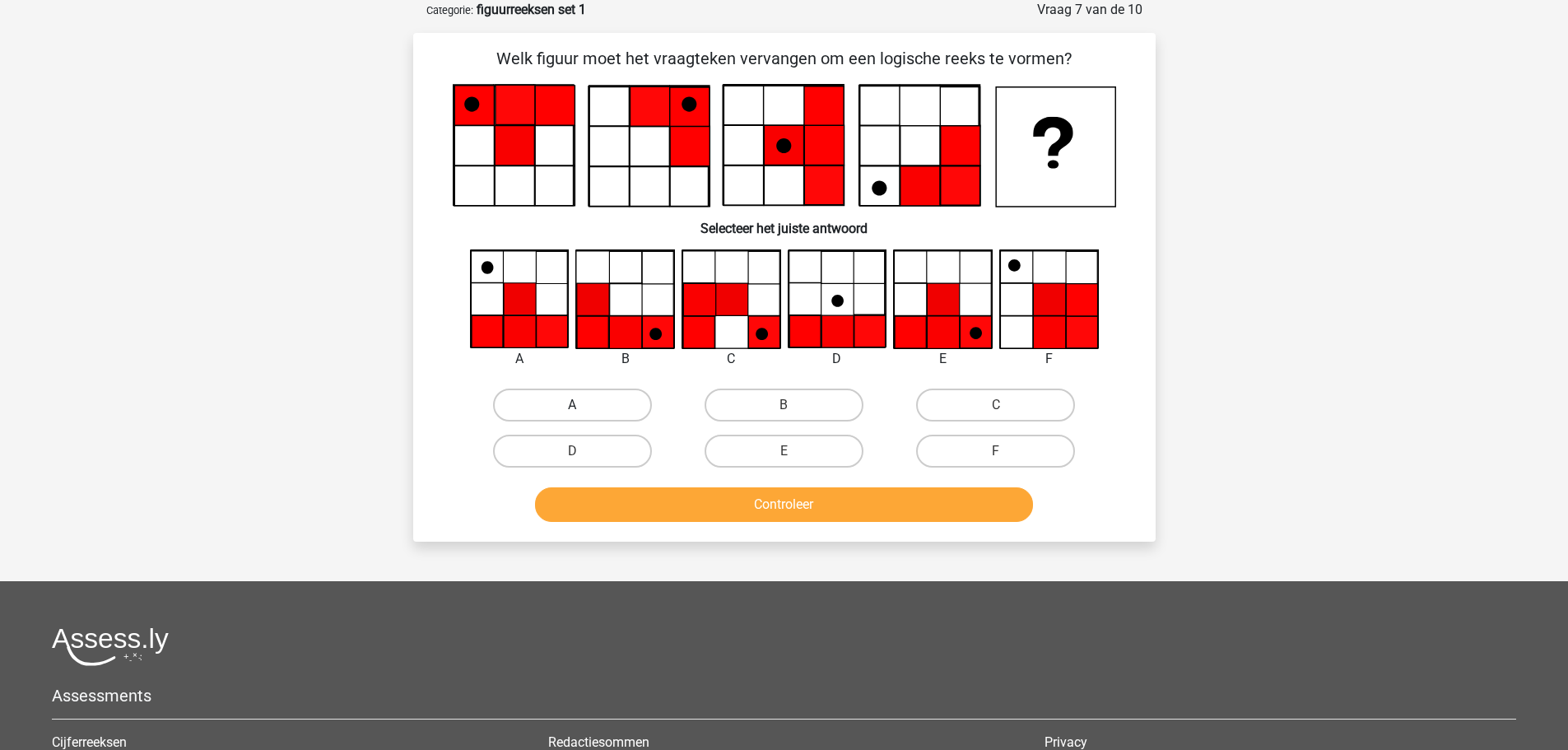
click at [533, 413] on label "A" at bounding box center [572, 405] width 159 height 33
click at [572, 413] on input "A" at bounding box center [577, 410] width 11 height 11
radio input "true"
click at [763, 509] on button "Controleer" at bounding box center [784, 504] width 498 height 35
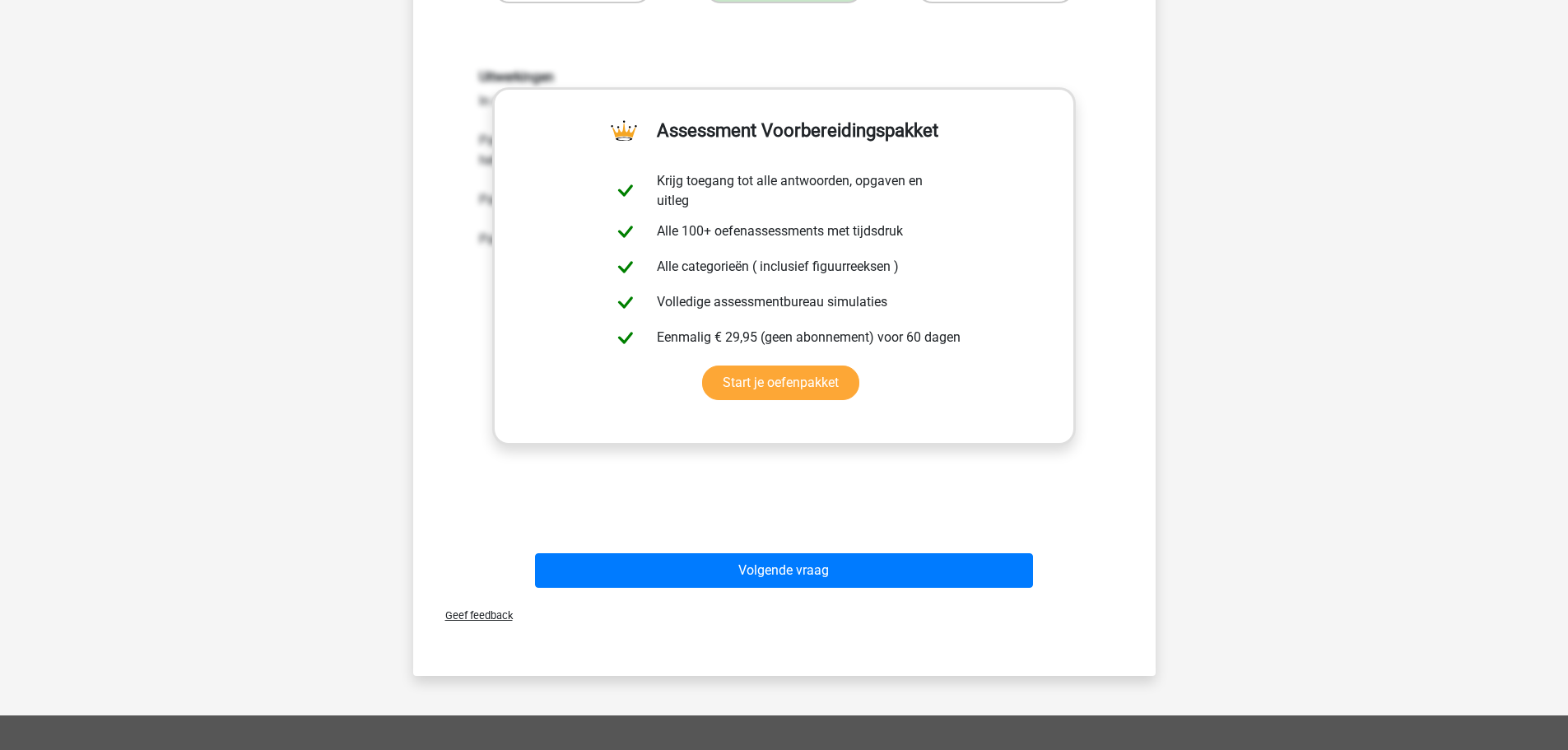
scroll to position [576, 0]
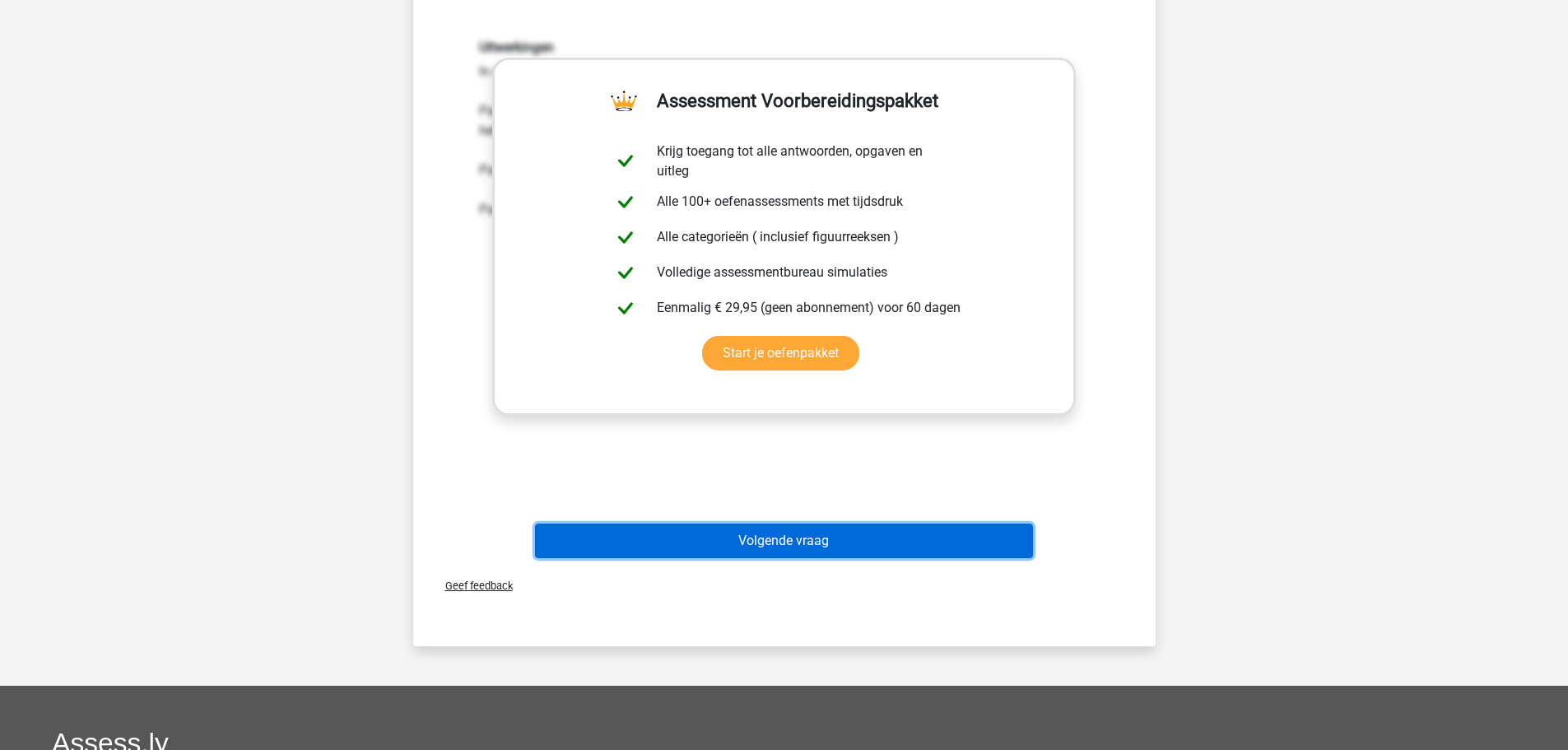
click at [759, 534] on button "Volgende vraag" at bounding box center [784, 541] width 498 height 35
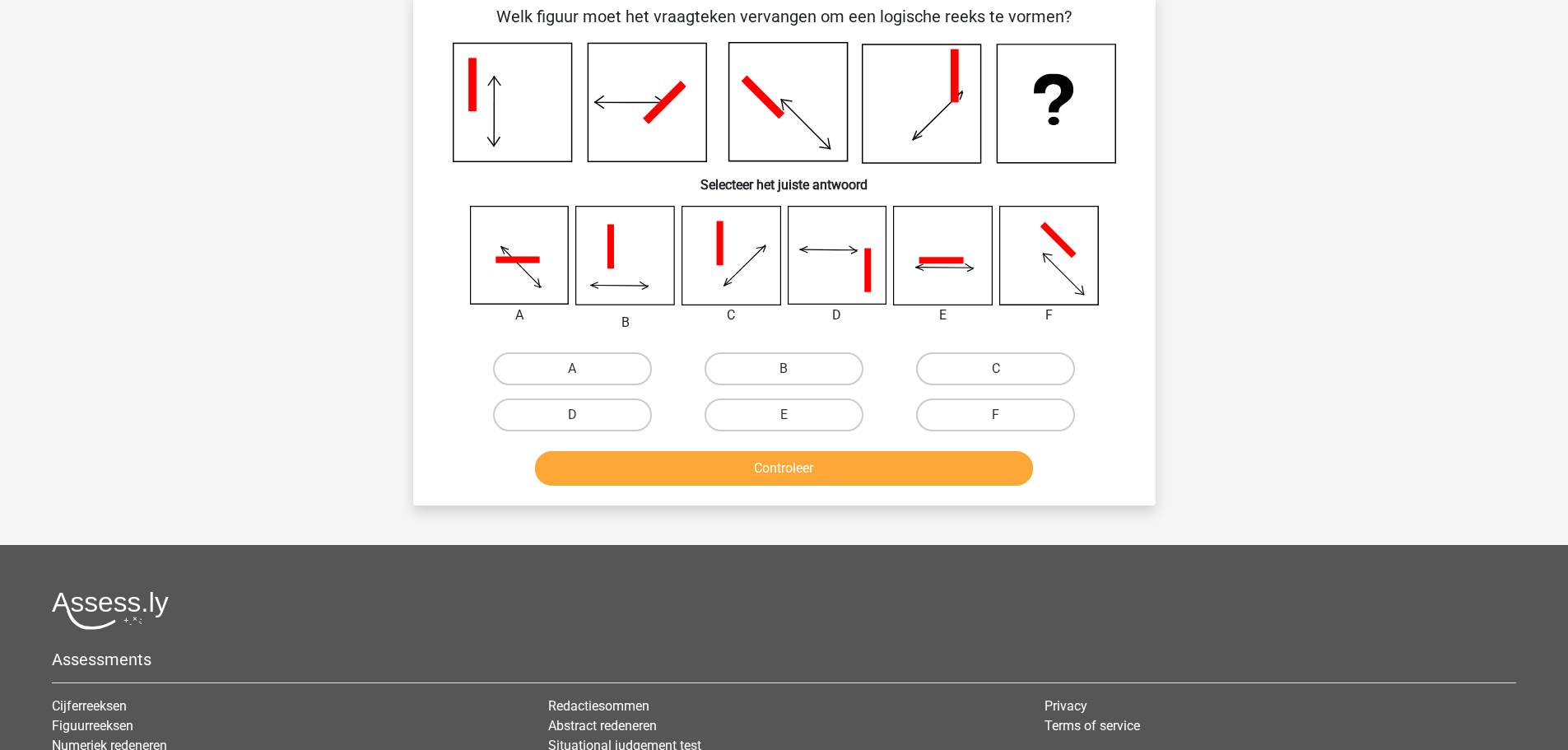
scroll to position [82, 0]
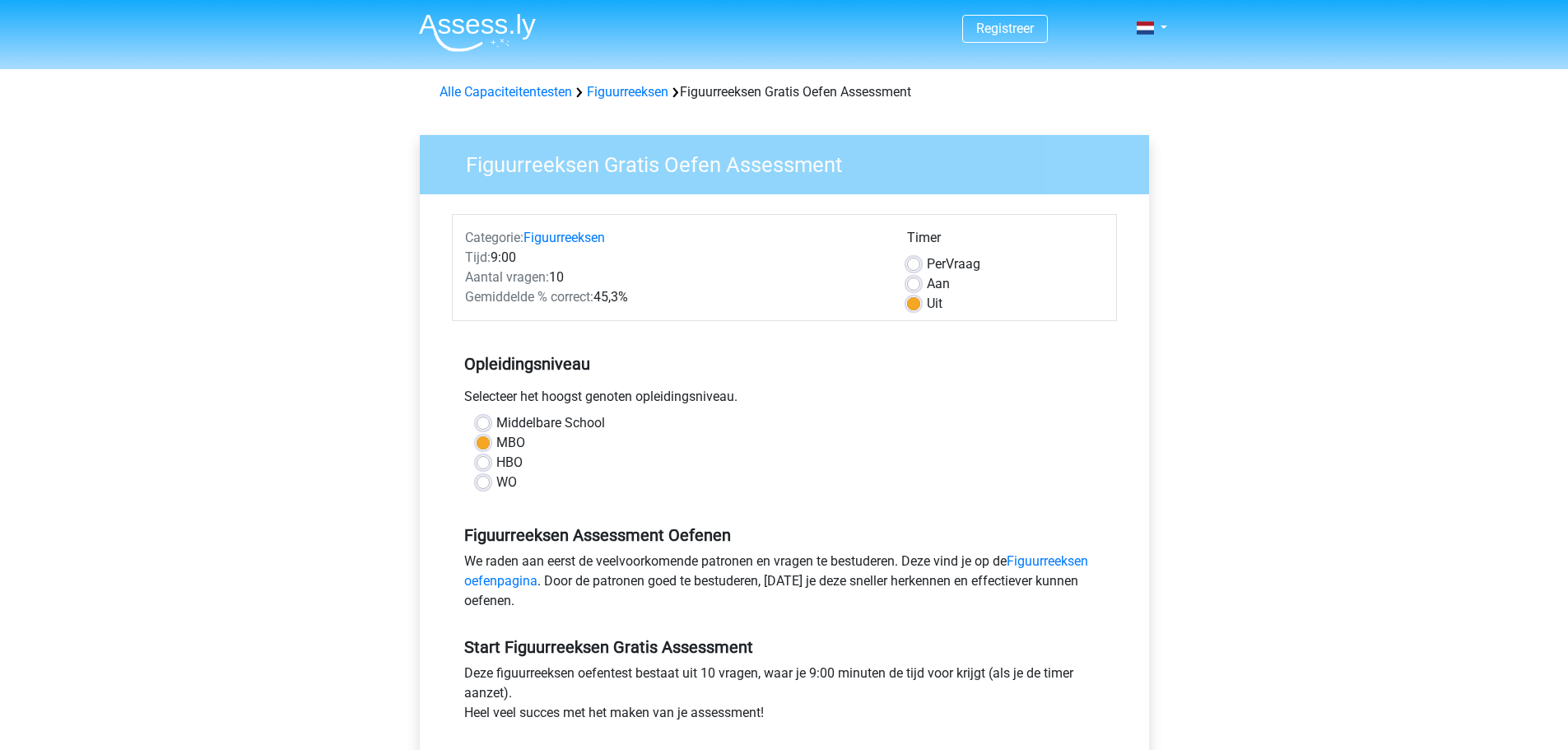
scroll to position [329, 0]
